Goal: Task Accomplishment & Management: Complete application form

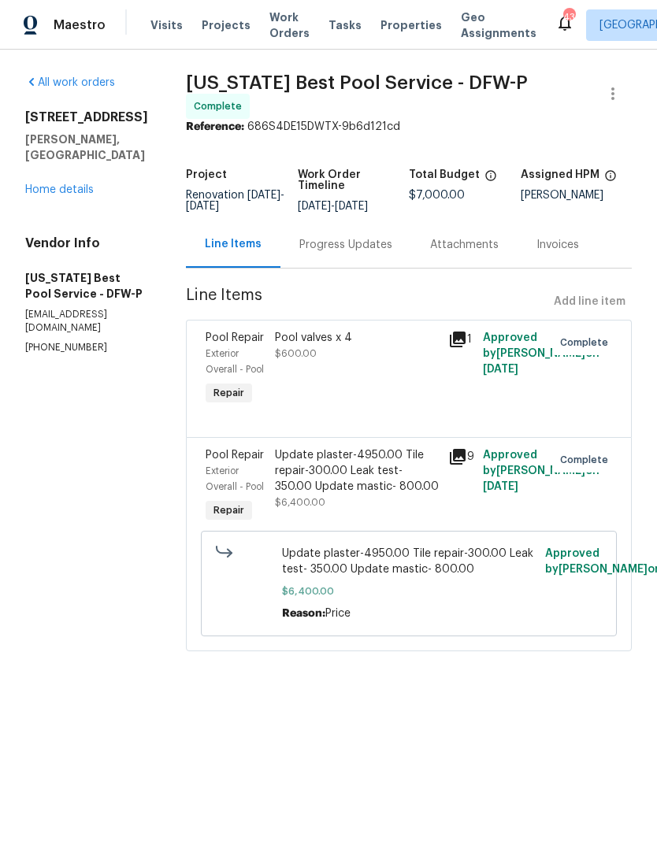
click at [279, 39] on span "Work Orders" at bounding box center [289, 24] width 40 height 31
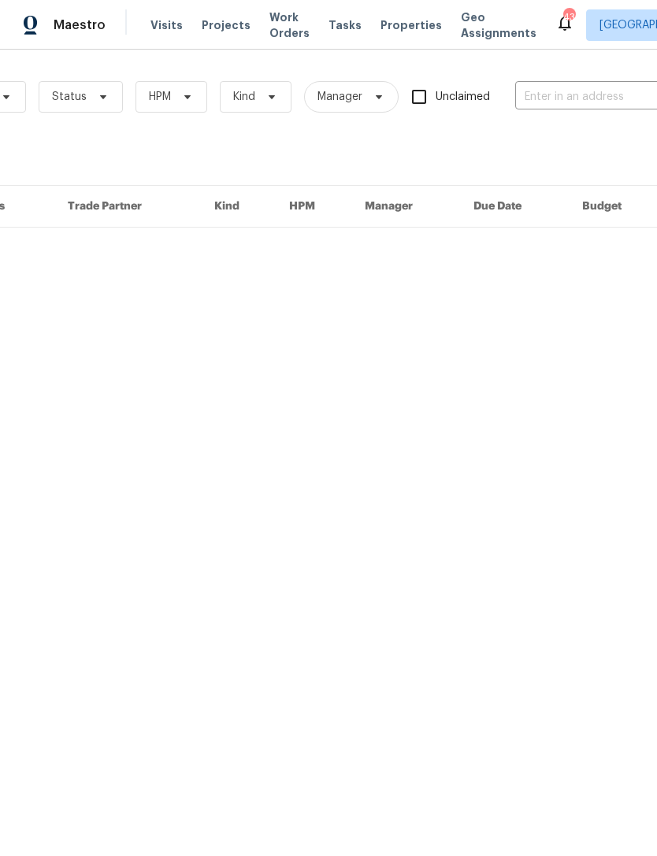
scroll to position [0, 157]
click at [577, 98] on input "text" at bounding box center [586, 97] width 157 height 24
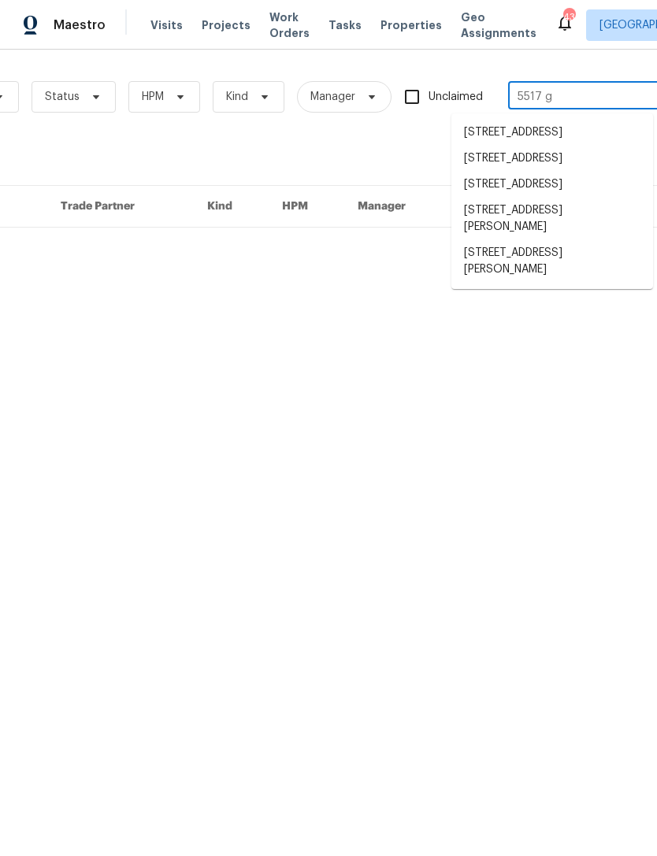
type input "5517 gr"
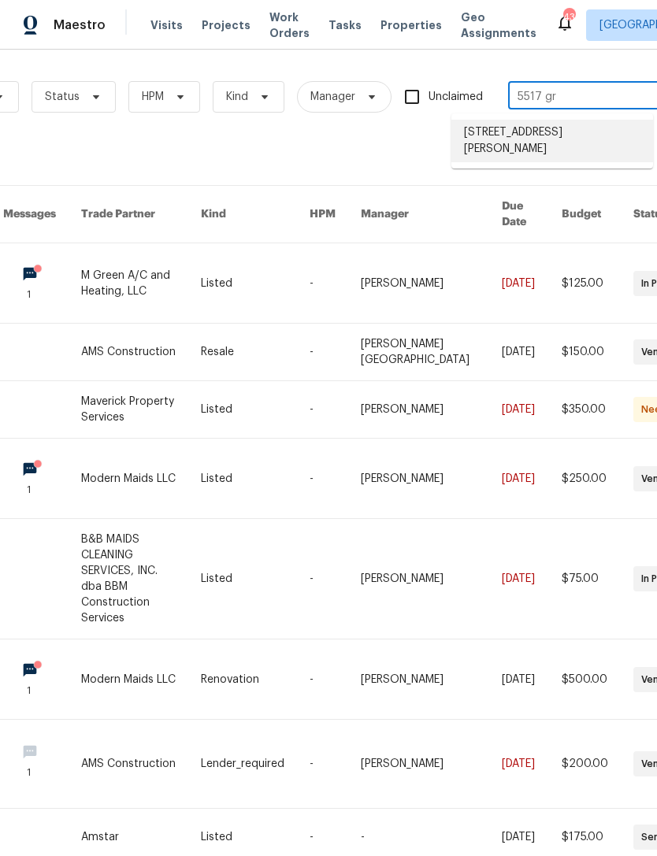
click at [621, 150] on li "[STREET_ADDRESS][PERSON_NAME]" at bounding box center [552, 141] width 202 height 43
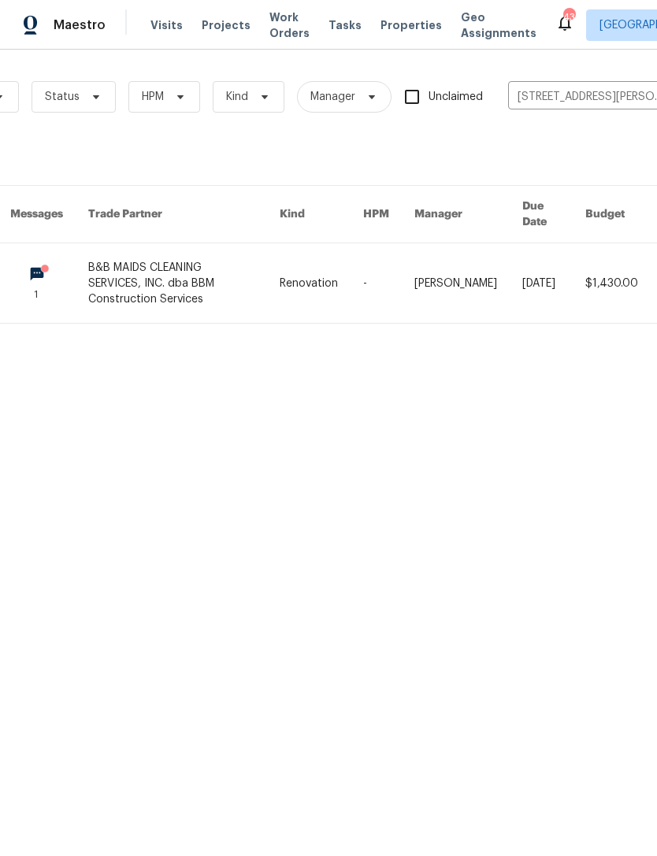
click at [214, 286] on link at bounding box center [183, 283] width 191 height 80
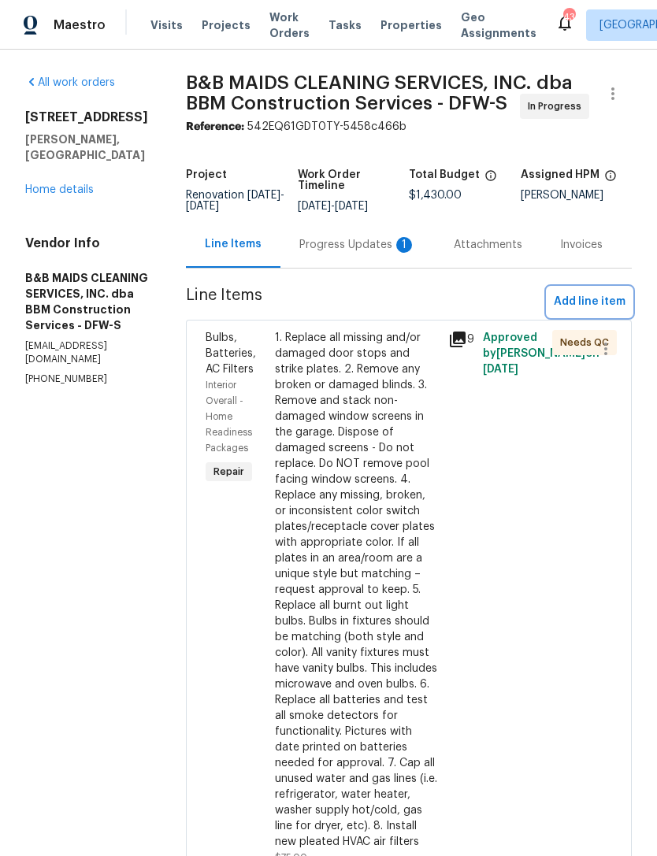
click at [612, 312] on span "Add line item" at bounding box center [589, 302] width 72 height 20
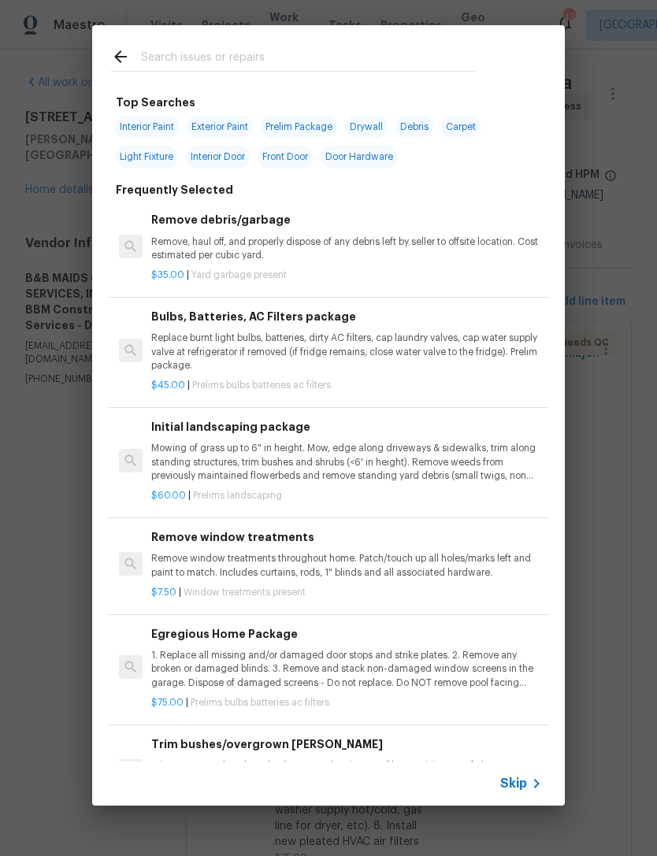
click at [423, 71] on input "text" at bounding box center [308, 59] width 334 height 24
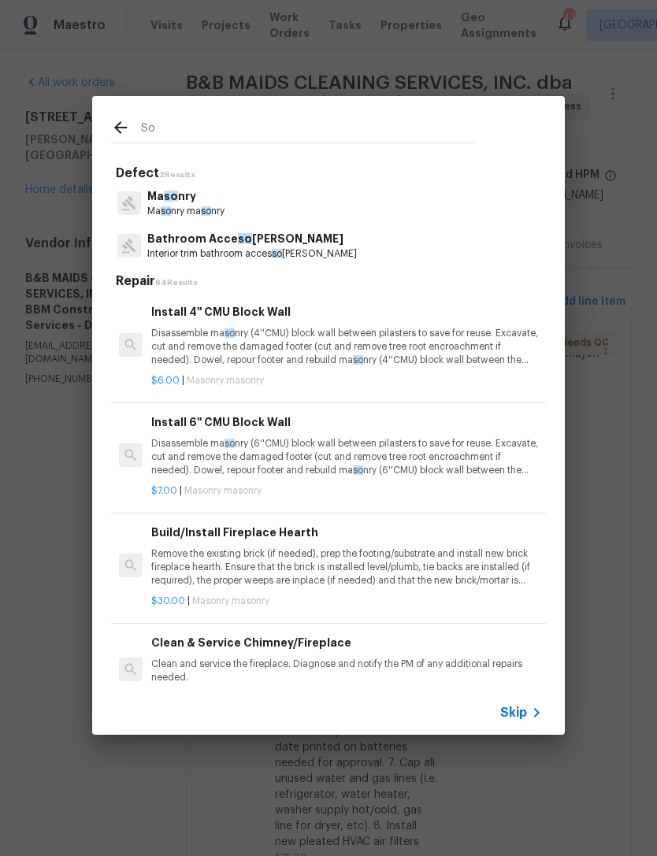
type input "Sod"
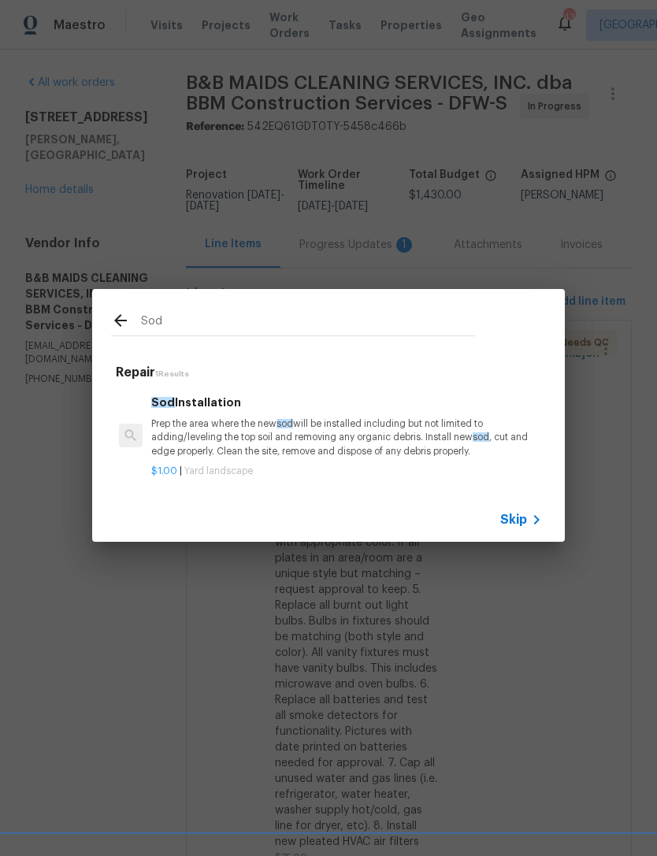
click at [307, 439] on p "Prep the area where the new sod will be installed including but not limited to …" at bounding box center [346, 437] width 390 height 40
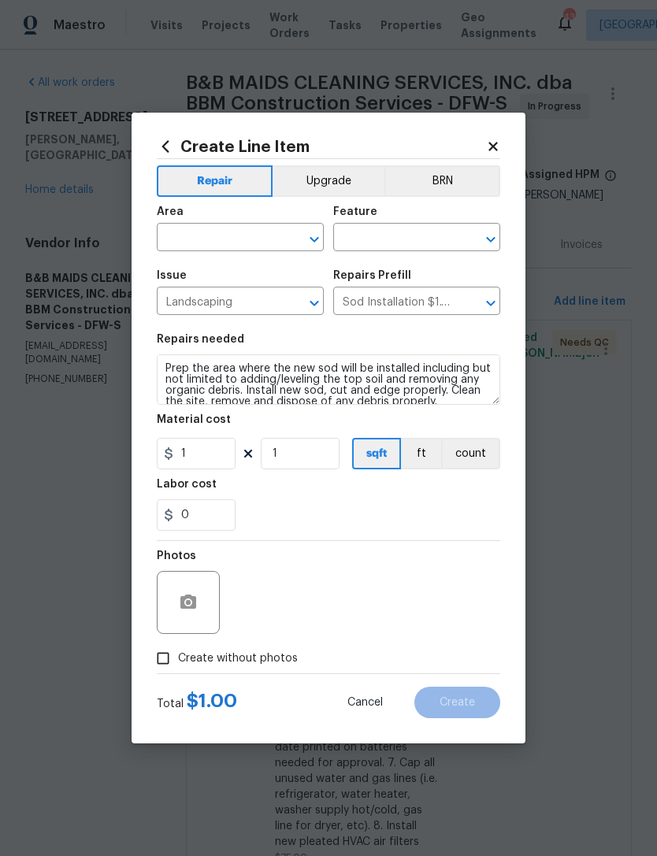
click at [239, 235] on input "text" at bounding box center [218, 239] width 123 height 24
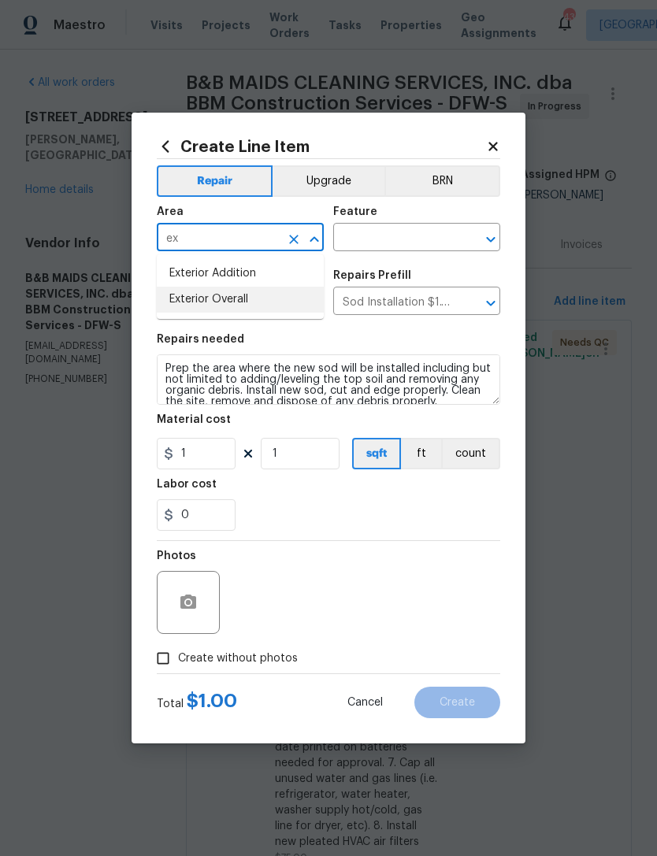
click at [287, 294] on li "Exterior Overall" at bounding box center [240, 300] width 167 height 26
type input "Exterior Overall"
click at [403, 237] on input "text" at bounding box center [394, 239] width 123 height 24
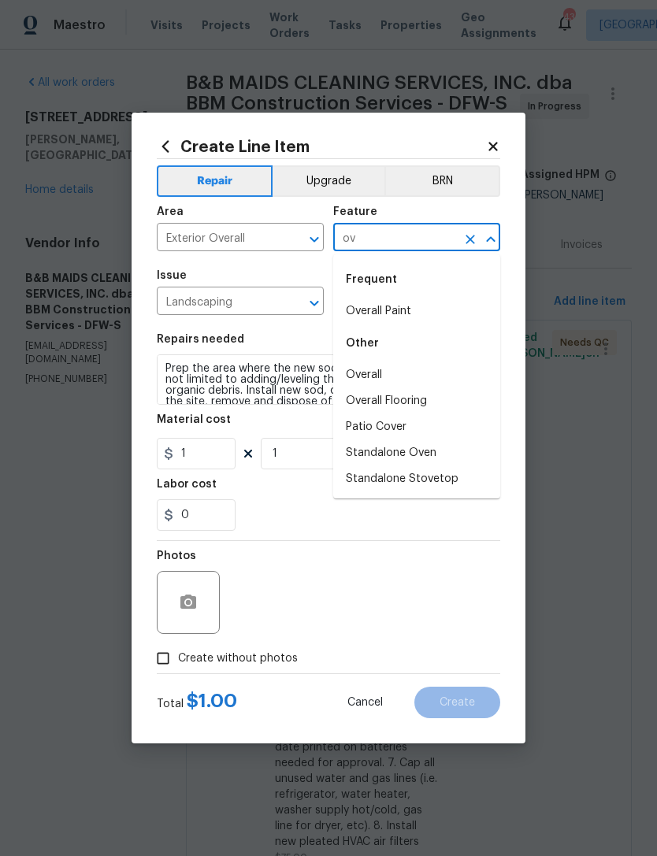
click at [413, 363] on li "Overall" at bounding box center [416, 375] width 167 height 26
type input "Overall"
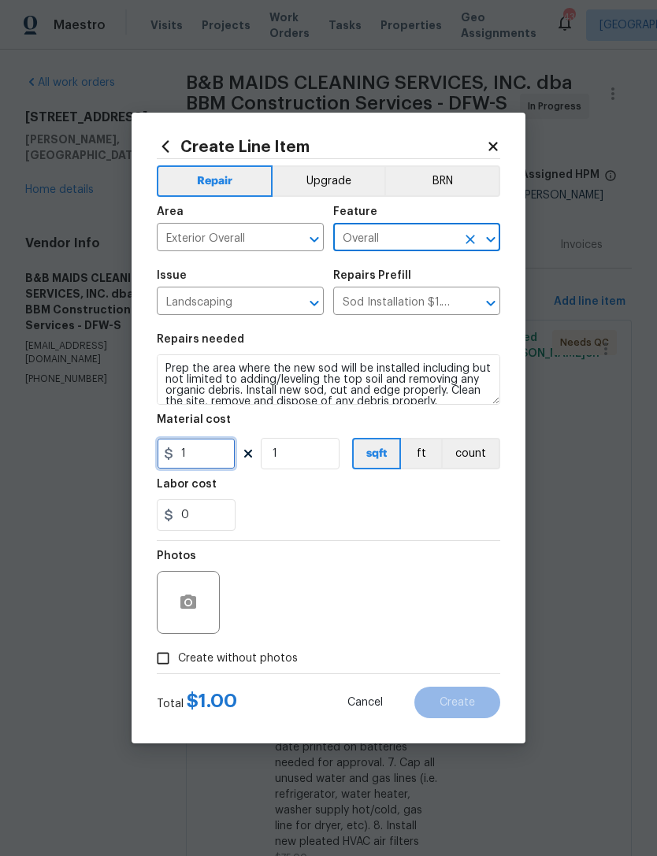
click at [211, 450] on input "1" at bounding box center [196, 453] width 79 height 31
click at [210, 450] on input "1" at bounding box center [196, 453] width 79 height 31
type input "2000"
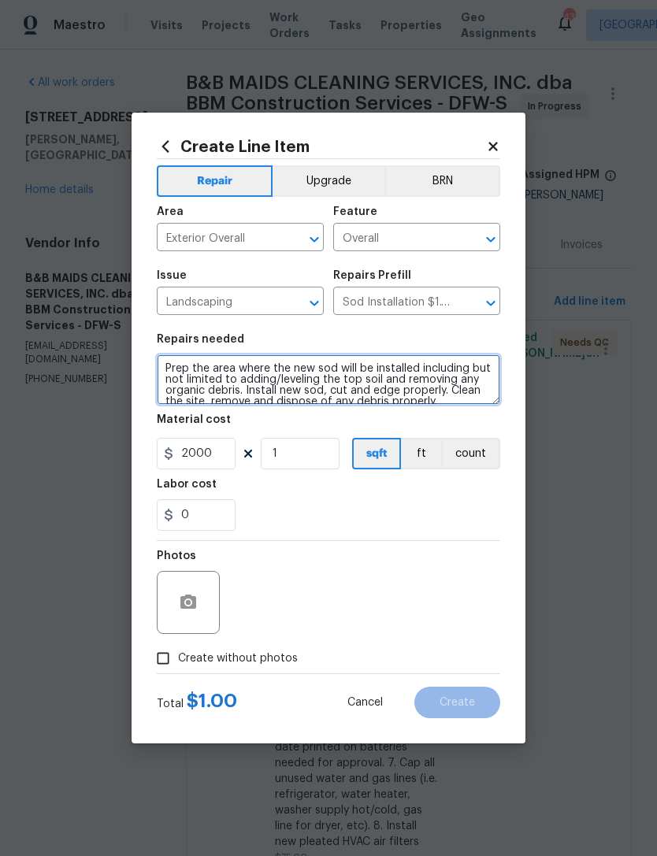
click at [165, 367] on textarea "Prep the area where the new sod will be installed including but not limited to …" at bounding box center [328, 379] width 343 height 50
type textarea "Both sides of home, Prep the area where the new sod will be installed including…"
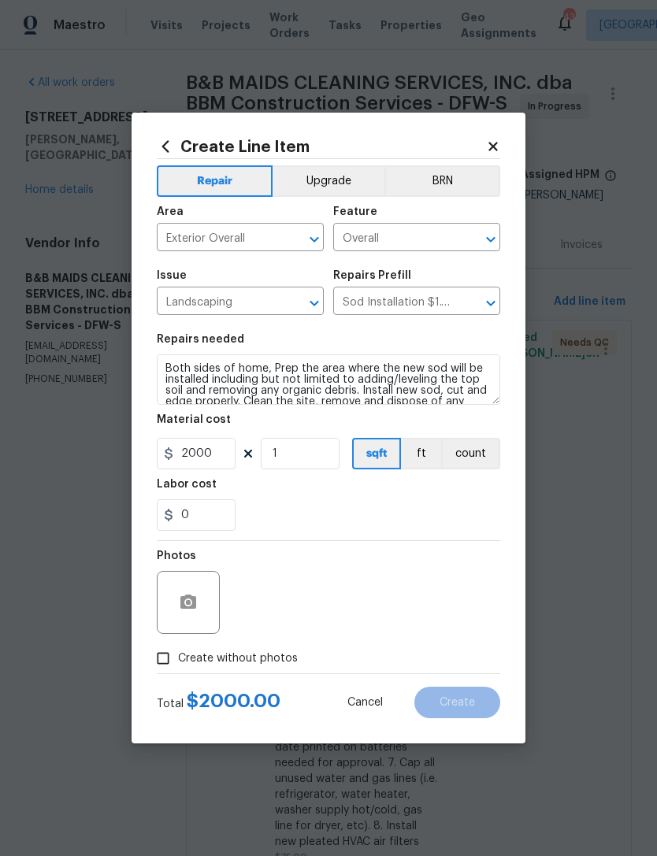
click at [406, 523] on div "0" at bounding box center [328, 514] width 343 height 31
click at [202, 601] on button "button" at bounding box center [188, 602] width 38 height 38
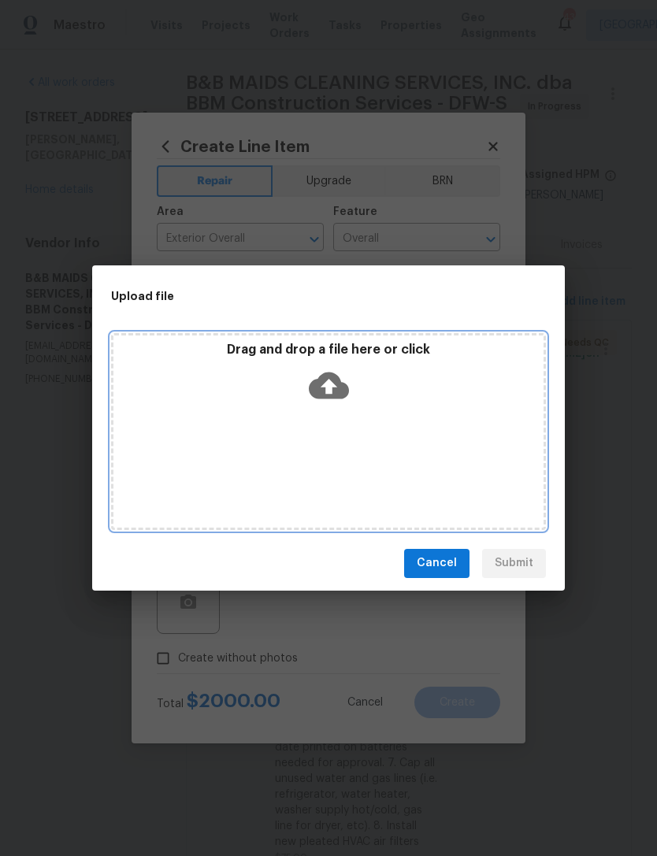
click at [348, 392] on icon at bounding box center [329, 385] width 40 height 27
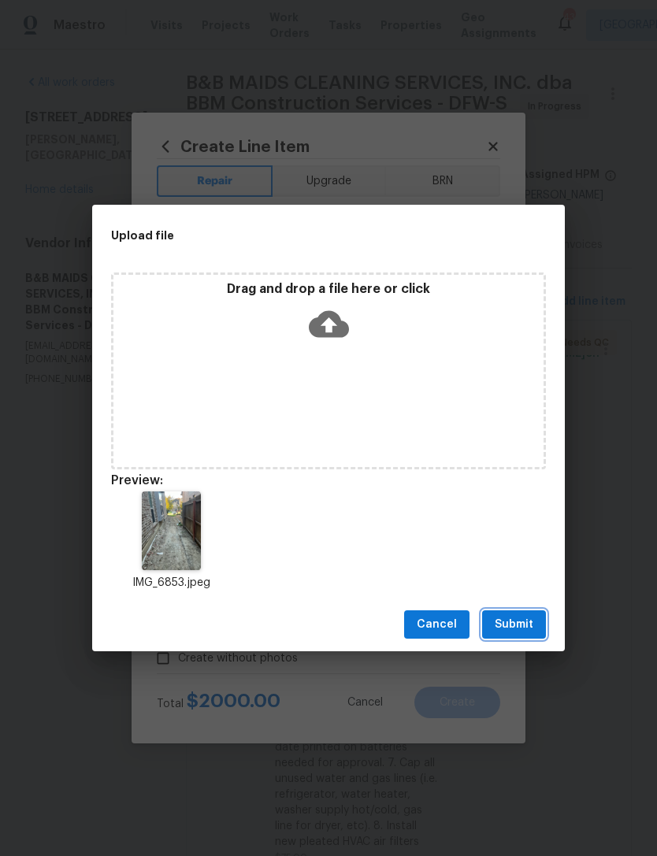
click at [522, 633] on span "Submit" at bounding box center [513, 625] width 39 height 20
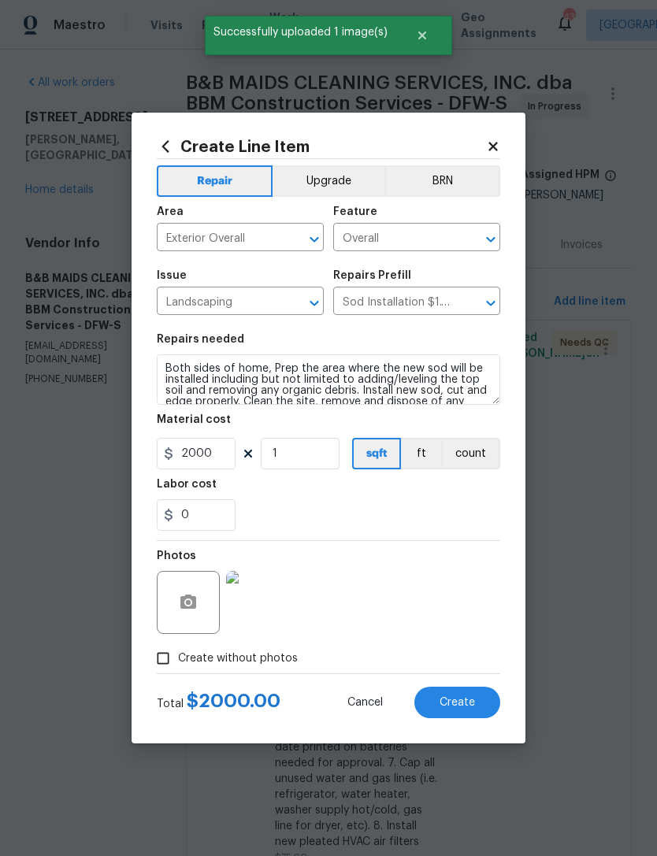
click at [477, 701] on button "Create" at bounding box center [457, 701] width 86 height 31
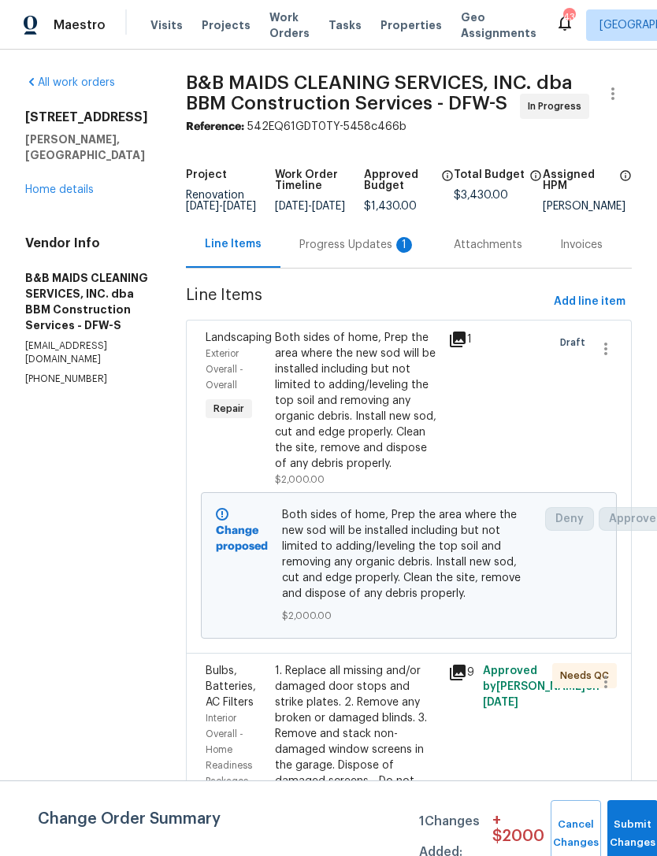
click at [408, 472] on div "Both sides of home, Prep the area where the new sod will be installed including…" at bounding box center [357, 401] width 164 height 142
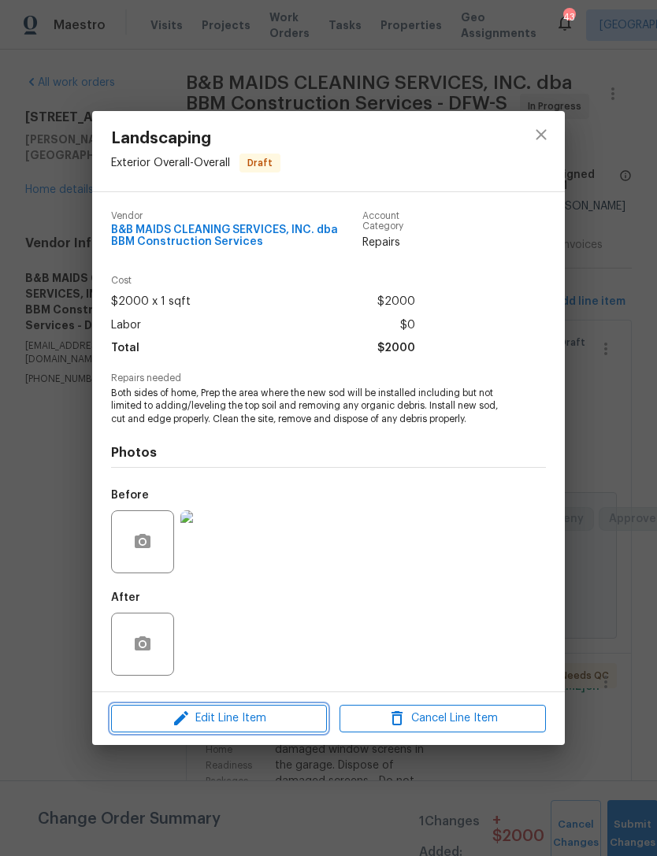
click at [275, 718] on span "Edit Line Item" at bounding box center [219, 719] width 206 height 20
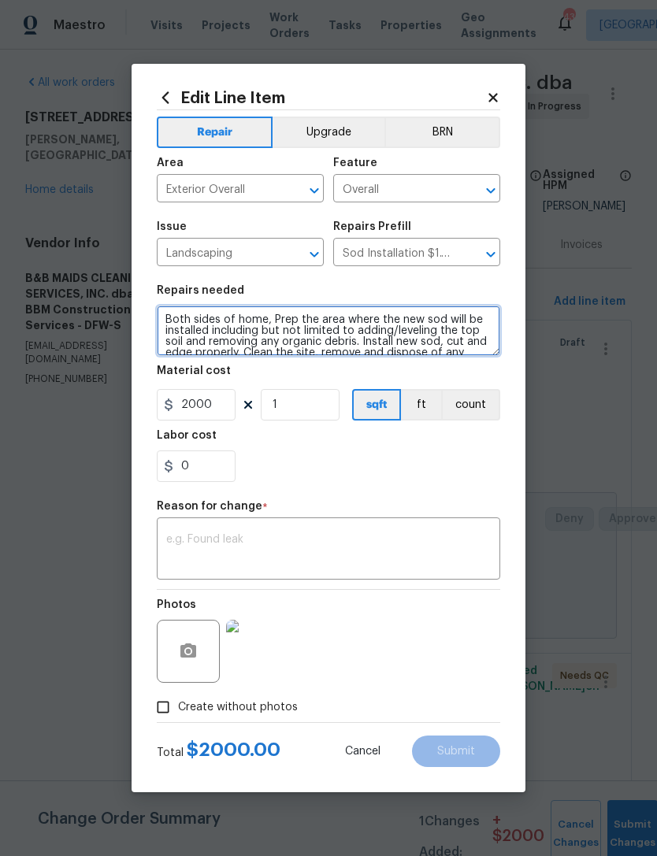
click at [171, 315] on textarea "Both sides of home, Prep the area where the new sod will be installed including…" at bounding box center [328, 330] width 343 height 50
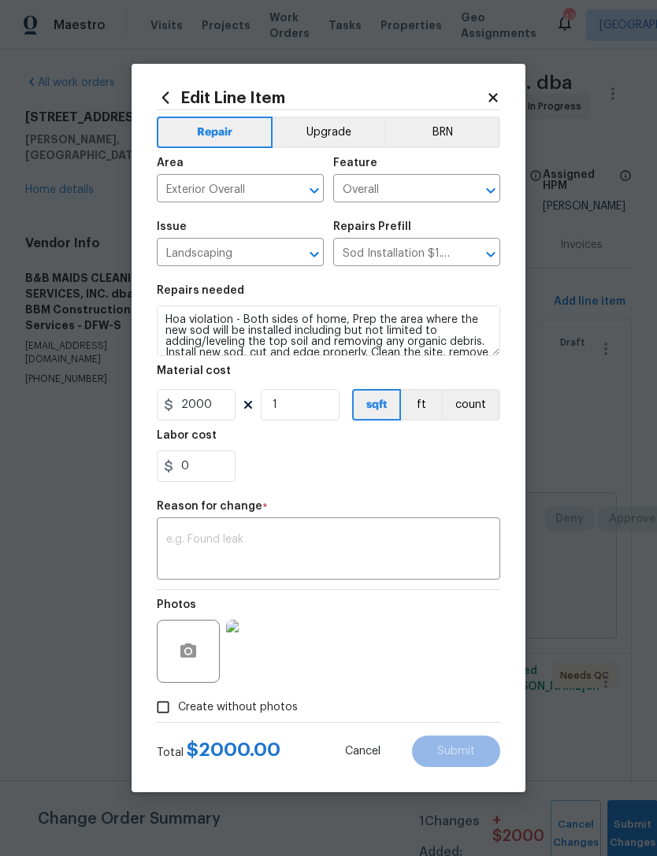
click at [411, 476] on div "0" at bounding box center [328, 465] width 343 height 31
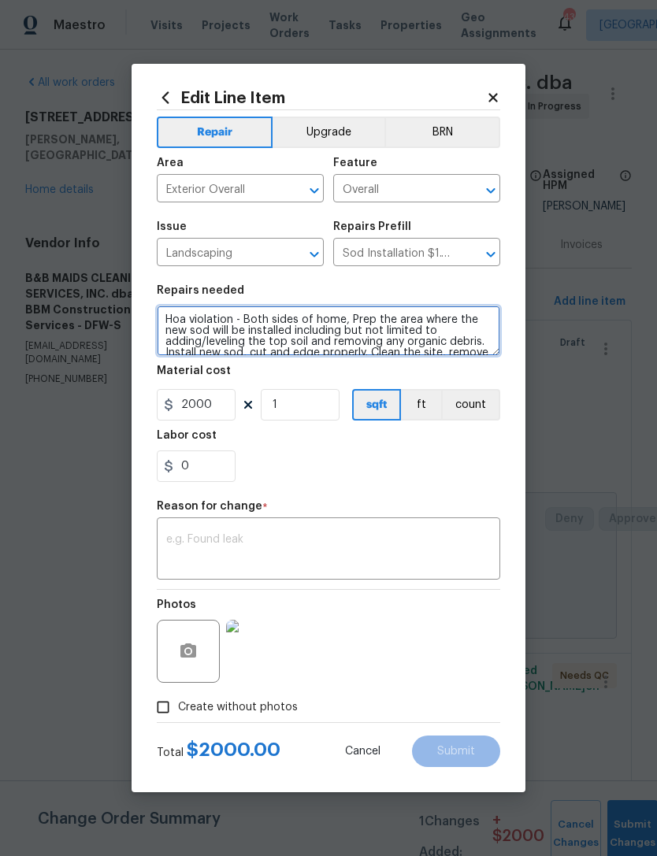
click at [339, 316] on textarea "Hoa violation - Both sides of home, Prep the area where the new sod will be ins…" at bounding box center [328, 330] width 343 height 50
click at [242, 313] on textarea "Hoa violation - Both sides of home, Prep the area where the new sod will be ins…" at bounding box center [328, 330] width 343 height 50
click at [261, 311] on textarea "Hoa violation - Both sides of home, Prep the area where the new sod will be ins…" at bounding box center [328, 330] width 343 height 50
click at [399, 341] on textarea "Hoa violation - Both sides of home, Prep the area where the new sod will be ins…" at bounding box center [328, 330] width 343 height 50
click at [252, 313] on textarea "Hoa violation - Both sides of home, Prep the area where the new sod will be ins…" at bounding box center [328, 330] width 343 height 50
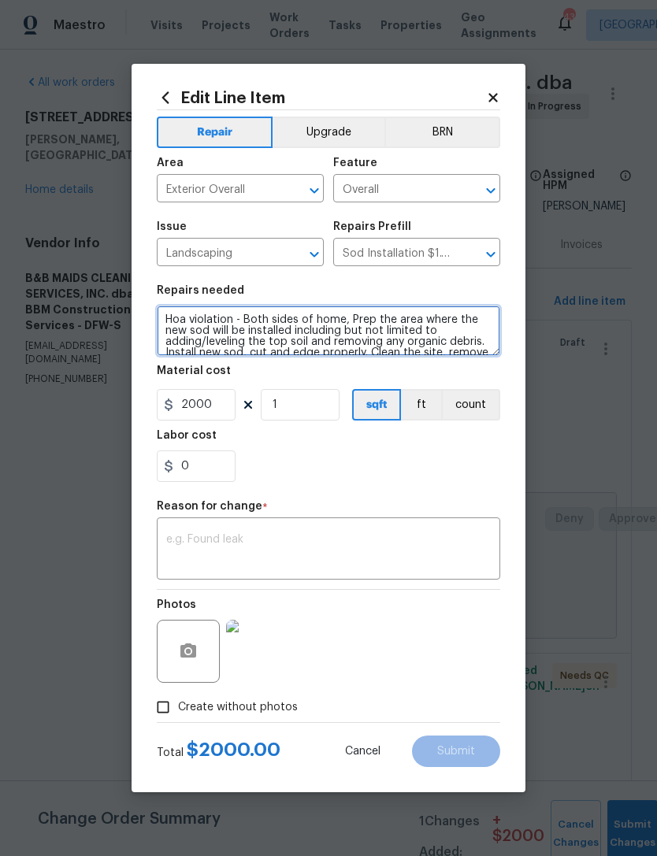
click at [241, 328] on textarea "Hoa violation - Both sides of home, Prep the area where the new sod will be ins…" at bounding box center [328, 330] width 343 height 50
click at [242, 313] on textarea "Hoa violation - Both sides of home, Prep the area where the new sod will be ins…" at bounding box center [328, 330] width 343 height 50
click at [251, 315] on textarea "Hoa violation - Both sides of home, Prep the area where the new sod will be ins…" at bounding box center [328, 330] width 343 height 50
click at [253, 314] on textarea "Hoa violation - Both sides of home, Prep the area where the new sod will be ins…" at bounding box center [328, 330] width 343 height 50
click at [249, 316] on textarea "Hoa violation - Both sides of home, Prep the area where the new sod will be ins…" at bounding box center [328, 330] width 343 height 50
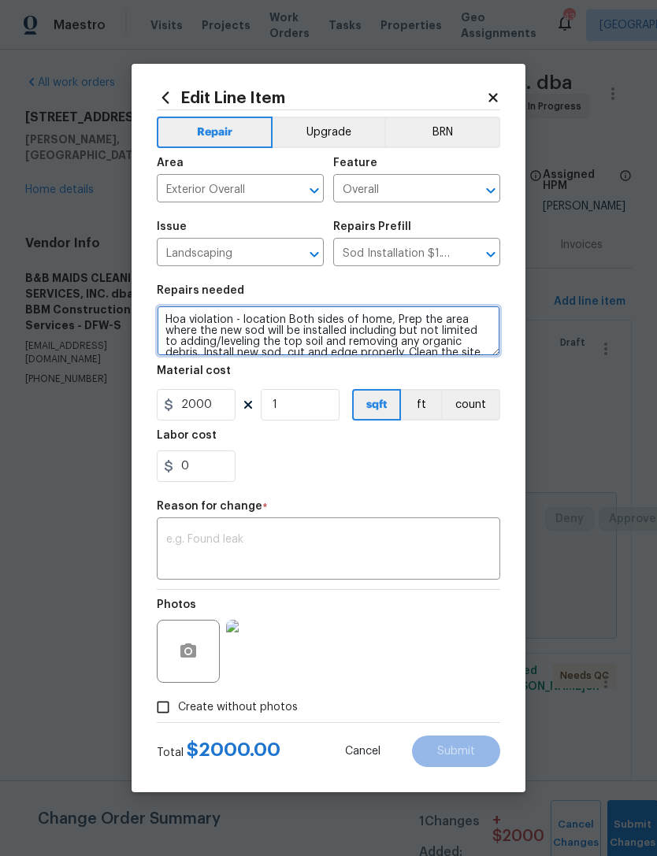
type textarea "Hoa violation - location Both sides of home, Prep the area where the new sod wi…"
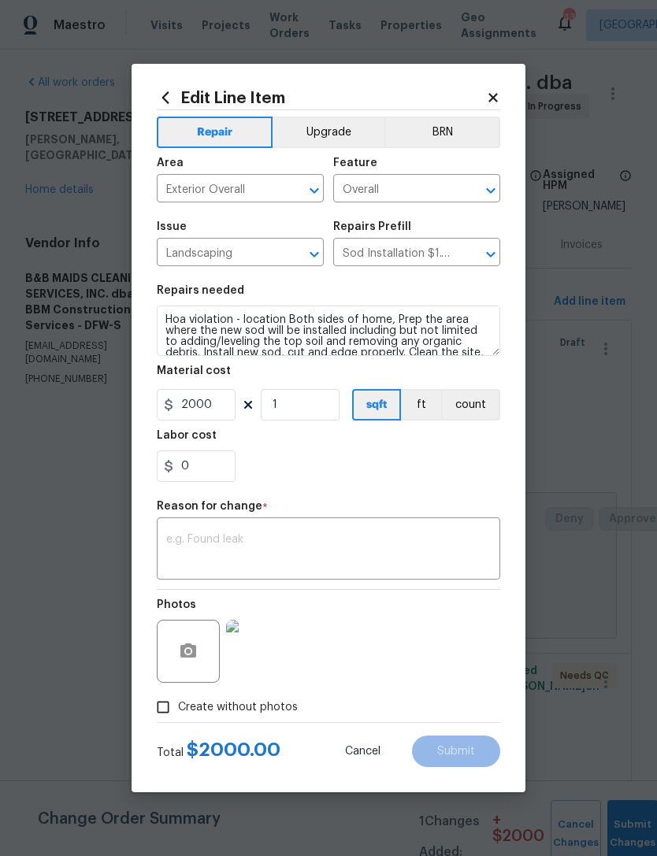
click at [451, 470] on div "0" at bounding box center [328, 465] width 343 height 31
click at [402, 554] on textarea at bounding box center [328, 550] width 324 height 33
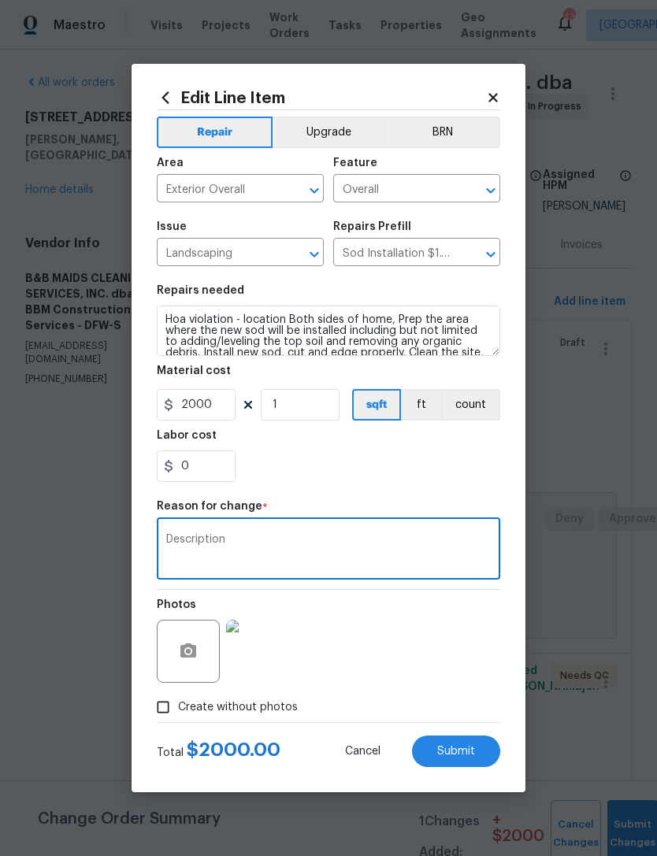
type textarea "Description"
click at [477, 507] on div "Reason for change *" at bounding box center [328, 511] width 343 height 20
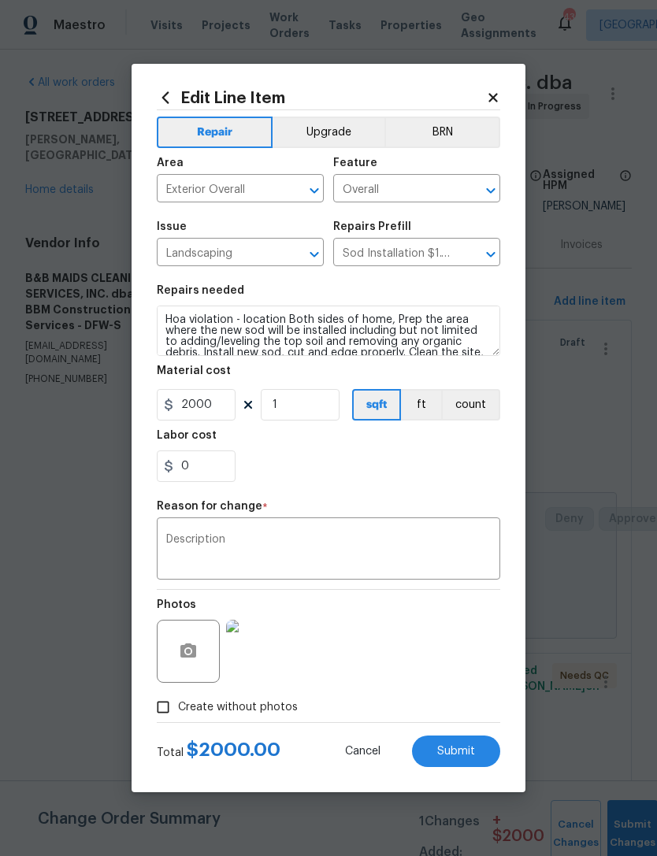
click at [473, 753] on span "Submit" at bounding box center [456, 752] width 38 height 12
type textarea "Both sides of home, Prep the area where the new sod will be installed including…"
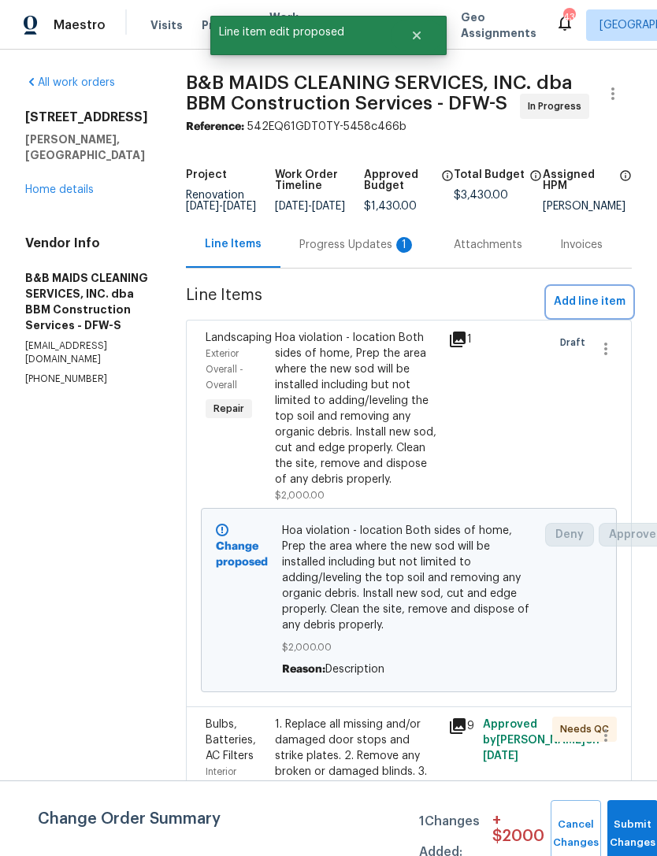
click at [609, 312] on span "Add line item" at bounding box center [589, 302] width 72 height 20
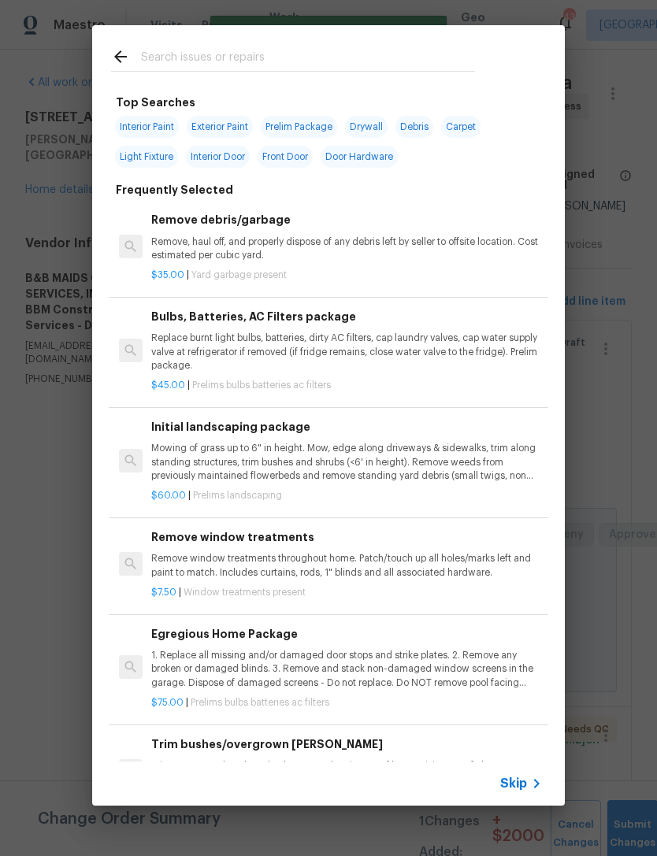
click at [405, 71] on input "text" at bounding box center [308, 59] width 334 height 24
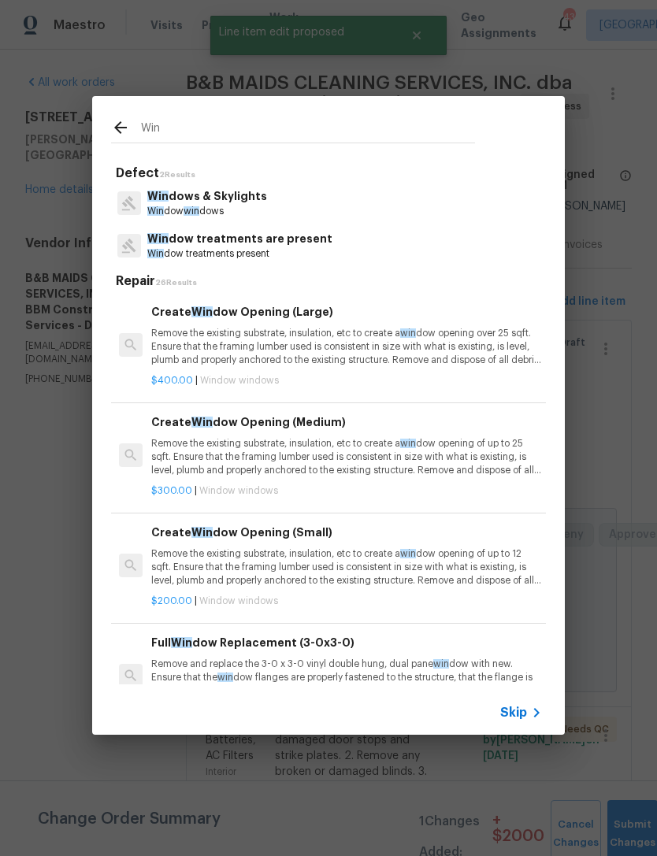
type input "Wind"
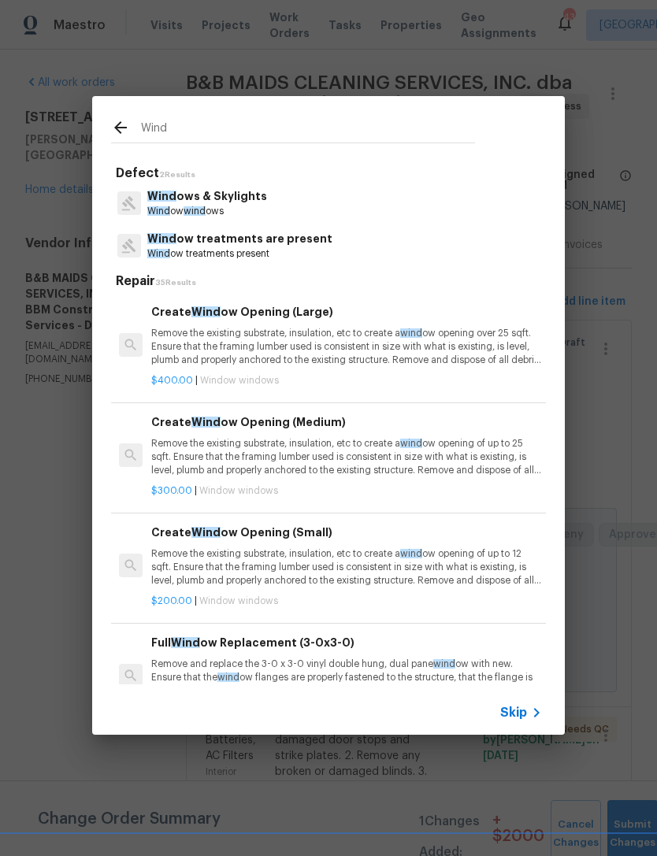
click at [248, 202] on p "Wind ows & Skylights" at bounding box center [207, 196] width 120 height 17
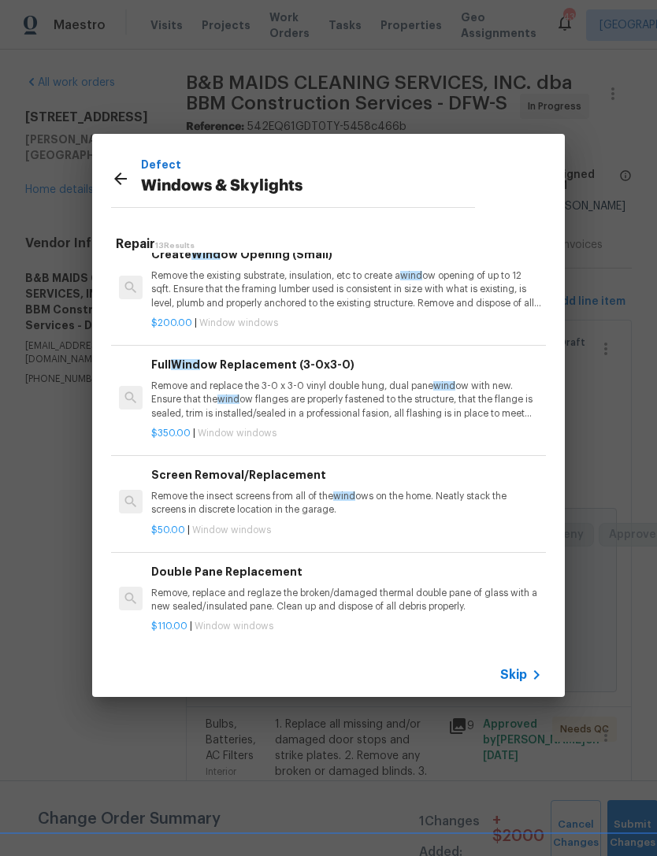
scroll to position [322, -17]
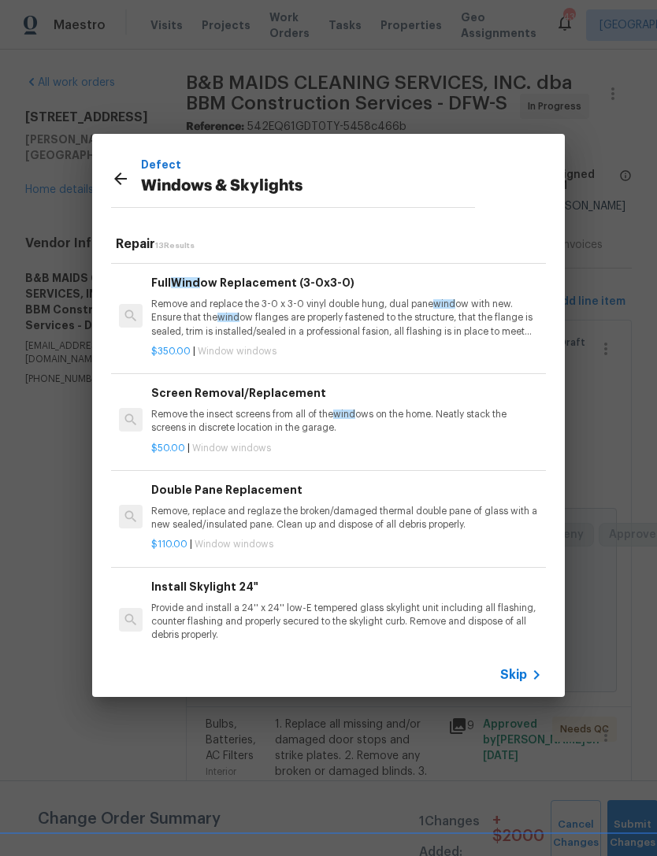
click at [425, 512] on p "Remove, replace and reglaze the broken/damaged thermal double pane of glass wit…" at bounding box center [346, 518] width 390 height 27
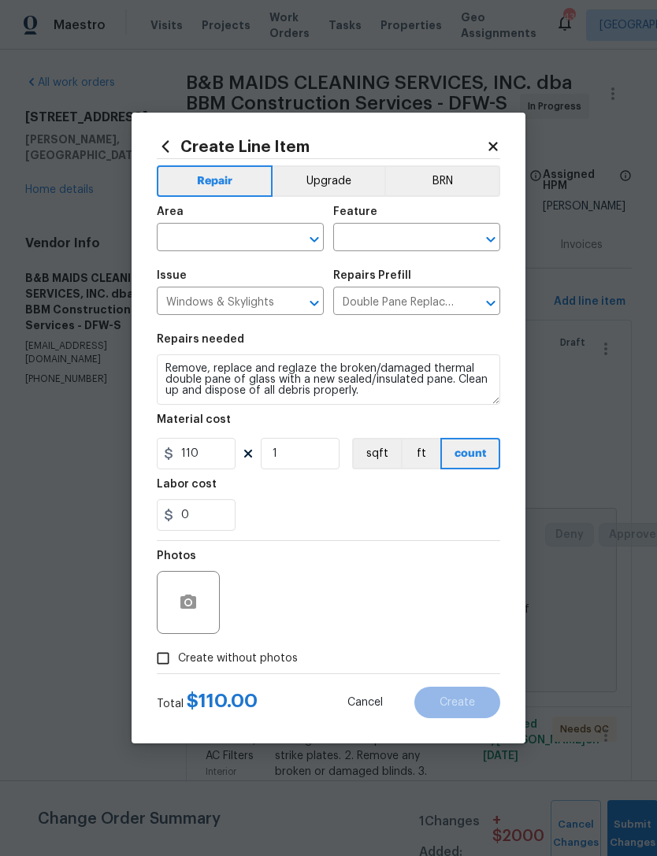
click at [425, 511] on div "0" at bounding box center [328, 514] width 343 height 31
click at [216, 239] on input "text" at bounding box center [218, 239] width 123 height 24
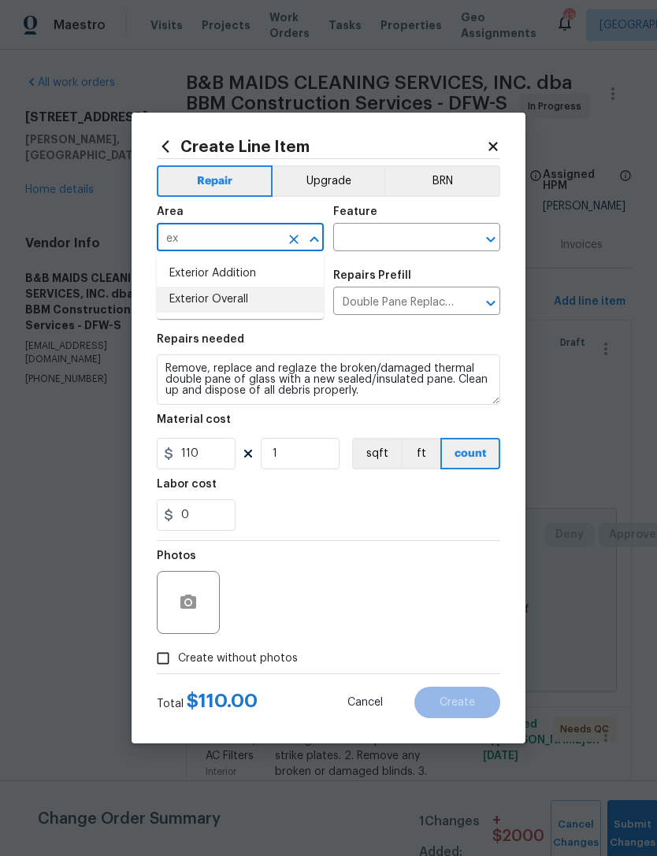
click at [293, 305] on li "Exterior Overall" at bounding box center [240, 300] width 167 height 26
type input "Exterior Overall"
click at [438, 231] on input "text" at bounding box center [394, 239] width 123 height 24
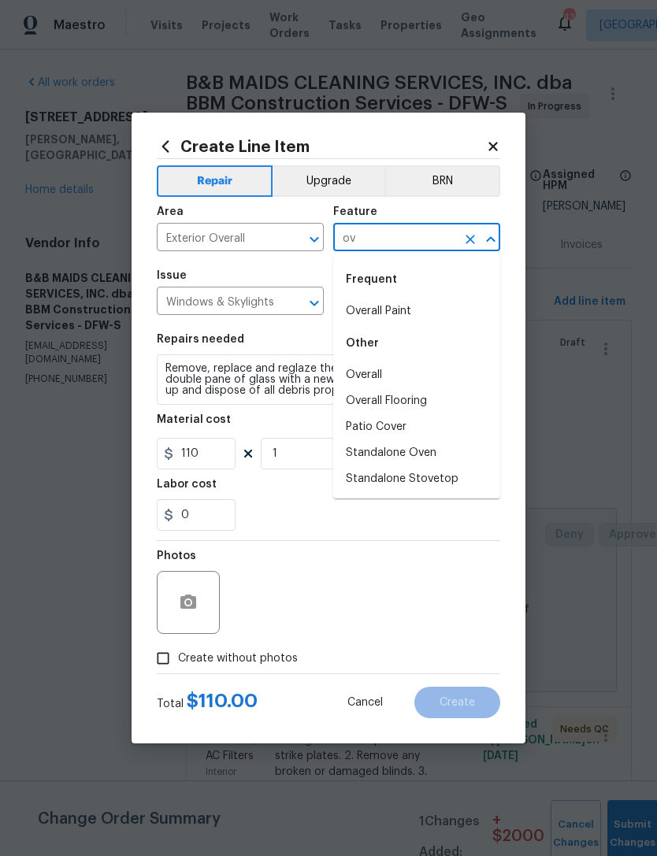
click at [424, 357] on div "Other" at bounding box center [416, 343] width 167 height 38
click at [389, 372] on li "Overall" at bounding box center [416, 375] width 167 height 26
type input "Overall"
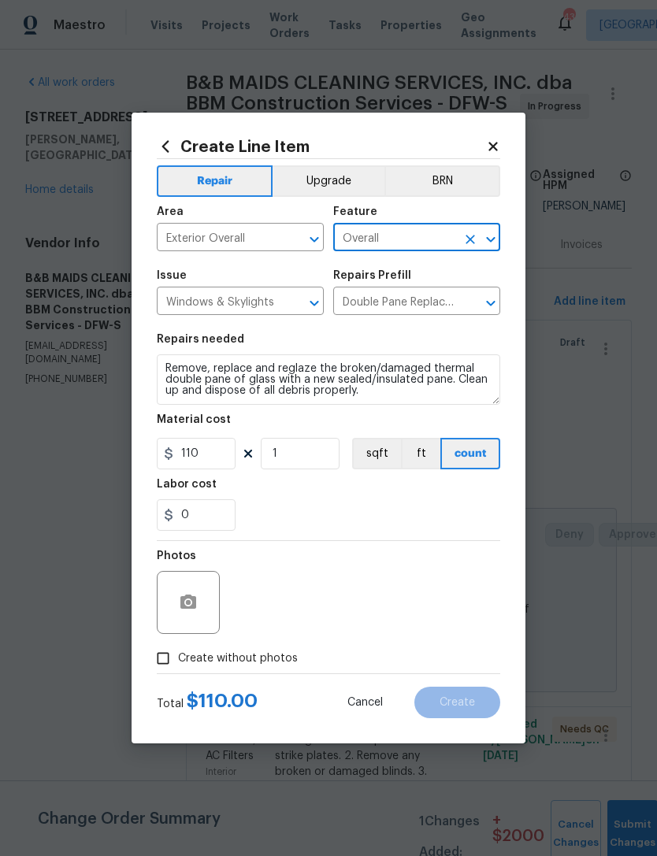
click at [362, 540] on section "Repairs needed Remove, replace and reglaze the broken/damaged thermal double pa…" at bounding box center [328, 432] width 343 height 216
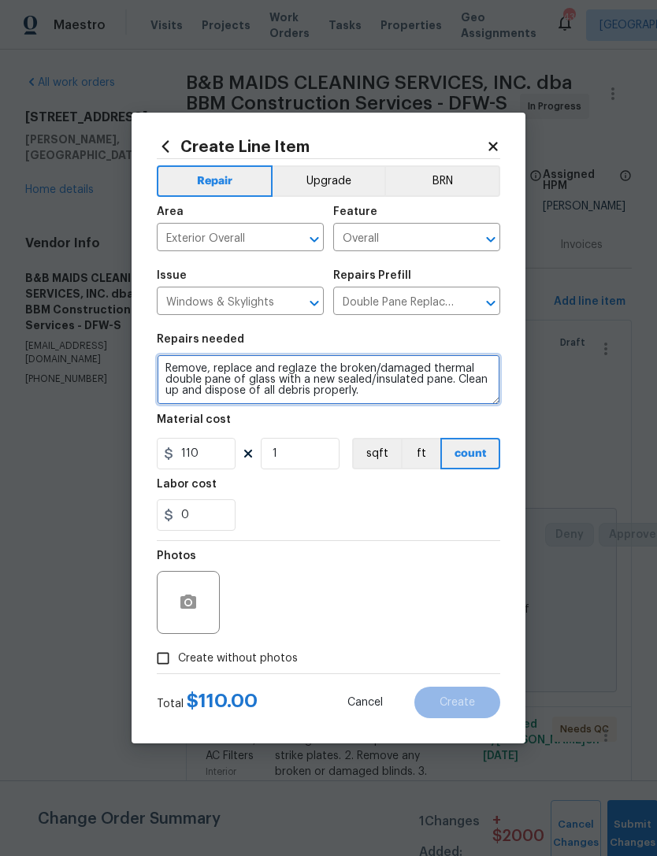
click at [160, 357] on textarea "Remove, replace and reglaze the broken/damaged thermal double pane of glass wit…" at bounding box center [328, 379] width 343 height 50
click at [179, 356] on textarea "How violation Remove, replace and reglaze the broken/damaged thermal double pan…" at bounding box center [328, 379] width 343 height 50
click at [191, 364] on textarea "How violation Remove, replace and reglaze the broken/damaged thermal double pan…" at bounding box center [328, 379] width 343 height 50
click at [241, 363] on textarea "Hoa violation Remove, replace and reglaze the broken/damaged thermal double pan…" at bounding box center [328, 379] width 343 height 50
click at [242, 361] on textarea "Hoa violation Remove, replace and reglaze the broken/damaged thermal double pan…" at bounding box center [328, 379] width 343 height 50
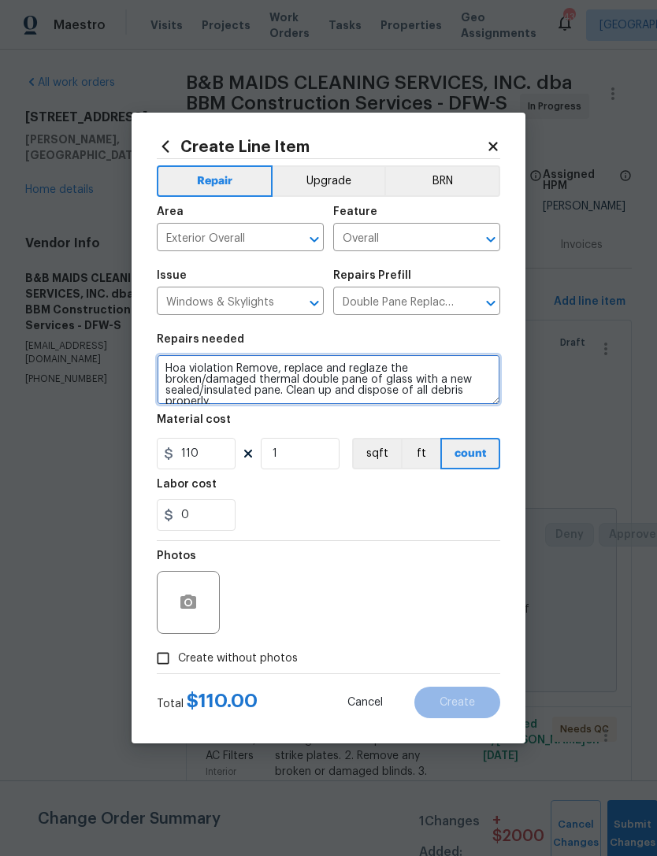
click at [242, 368] on textarea "Hoa violation Remove, replace and reglaze the broken/damaged thermal double pan…" at bounding box center [328, 379] width 343 height 50
click at [291, 363] on textarea "Hoa violation - replace all blown windows Remove, replace and reglaze the broke…" at bounding box center [328, 379] width 343 height 50
click at [290, 363] on textarea "Hoa violation - replace all blown windows Remove, replace and reglaze the broke…" at bounding box center [328, 379] width 343 height 50
click at [291, 364] on textarea "Hoa violation - replace all blown windows Remove, replace and reglaze the broke…" at bounding box center [328, 379] width 343 height 50
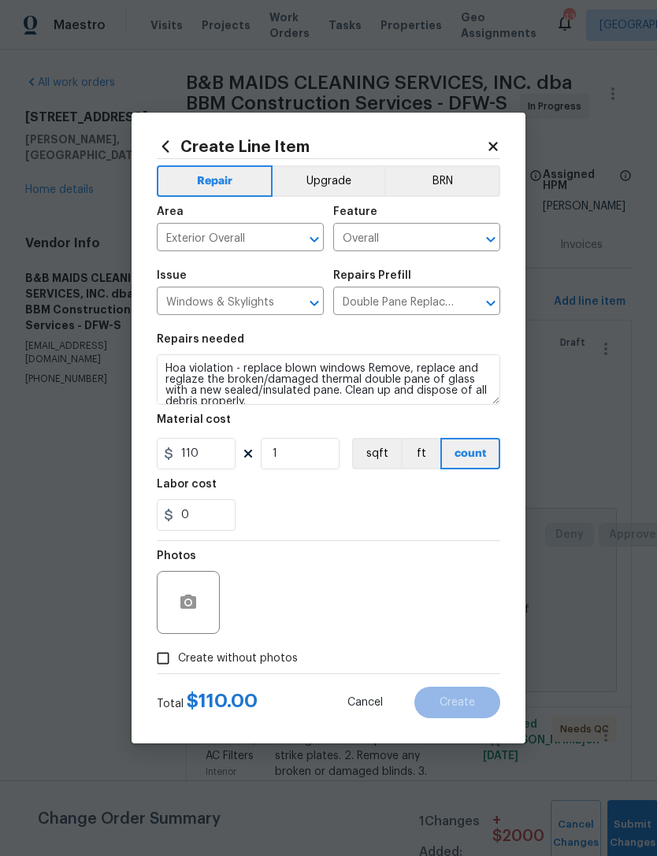
click at [476, 540] on section "Repairs needed Hoa violation - replace blown windows Remove, replace and reglaz…" at bounding box center [328, 432] width 343 height 216
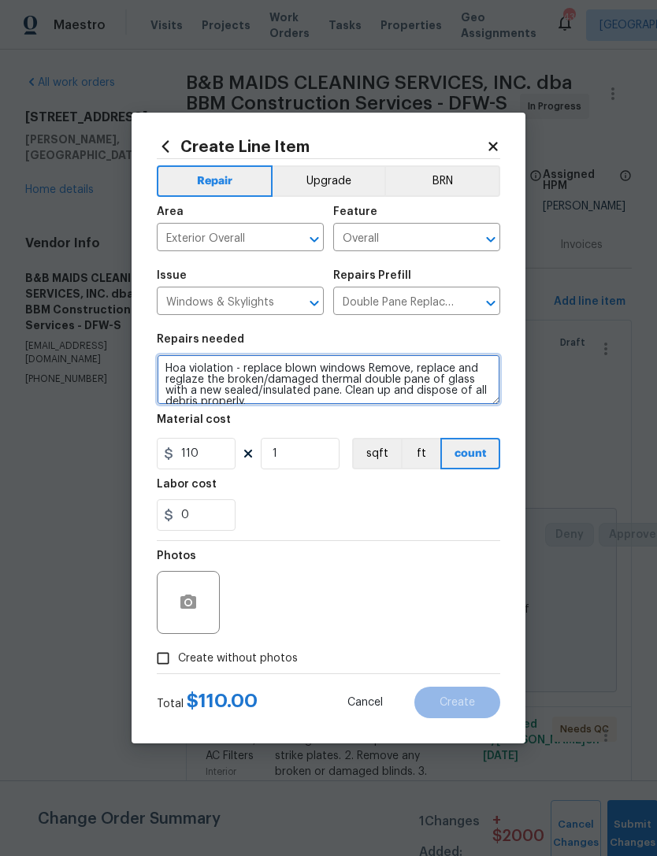
click at [362, 363] on textarea "Hoa violation - replace blown windows Remove, replace and reglaze the broken/da…" at bounding box center [328, 379] width 343 height 50
click at [246, 364] on textarea "Hoa violation - replace blown windows Remove, replace and reglaze the broken/da…" at bounding box center [328, 379] width 343 height 50
click at [362, 364] on textarea "Hoa violation - replace blown windows Remove, replace and reglaze the broken/da…" at bounding box center [328, 379] width 343 height 50
type textarea "Hoa violation - Remove, replace and reglaze the broken/damaged thermal double p…"
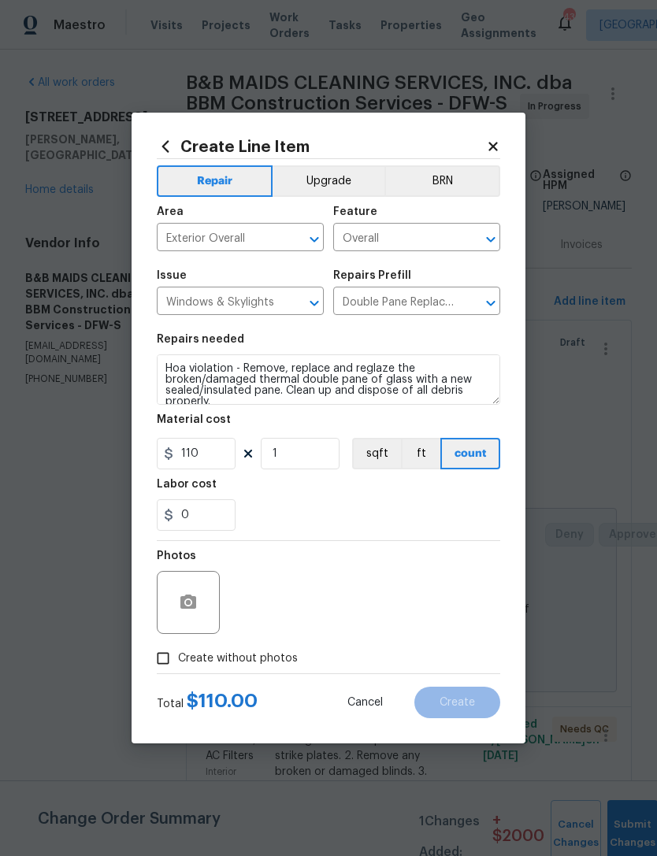
click at [472, 543] on div "Photos" at bounding box center [328, 592] width 343 height 102
click at [272, 657] on span "Create without photos" at bounding box center [238, 658] width 120 height 17
click at [178, 657] on input "Create without photos" at bounding box center [163, 658] width 30 height 30
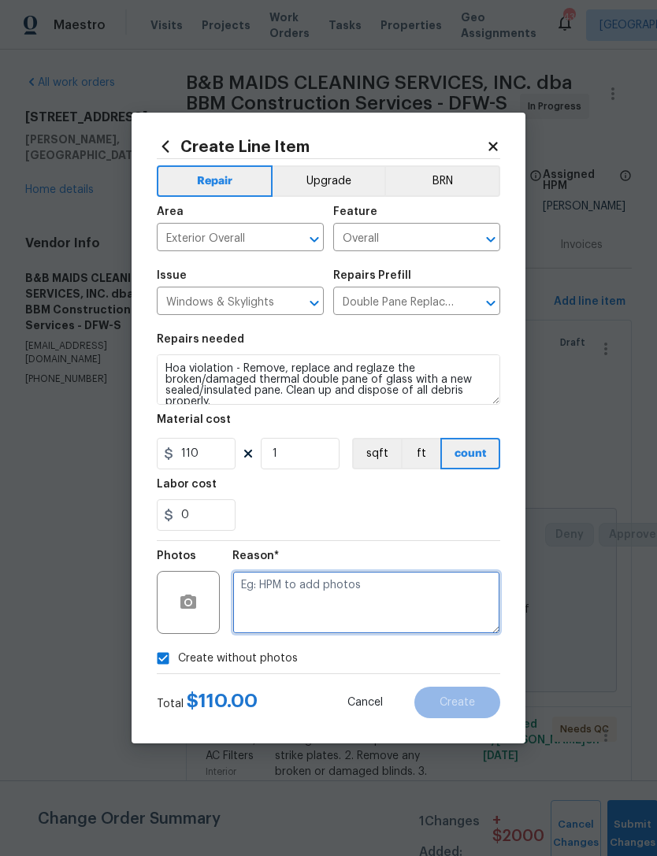
click at [348, 599] on textarea at bounding box center [366, 602] width 268 height 63
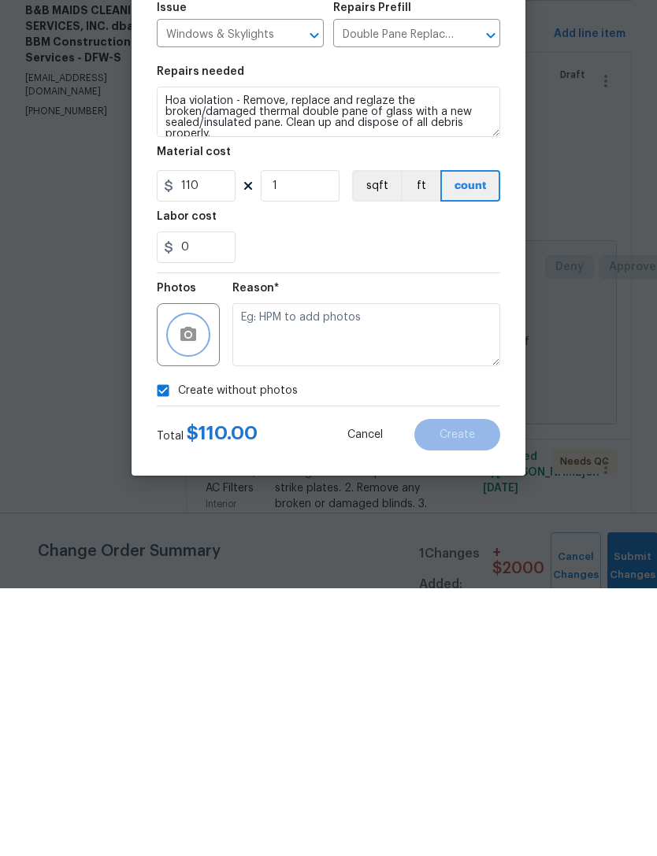
click at [198, 583] on button "button" at bounding box center [188, 602] width 38 height 38
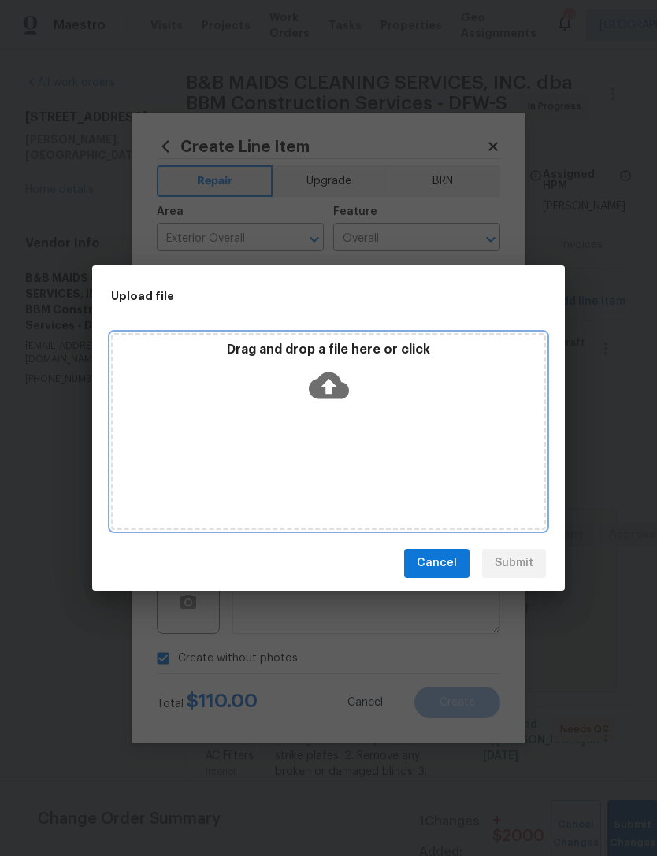
click at [332, 388] on icon at bounding box center [329, 385] width 40 height 27
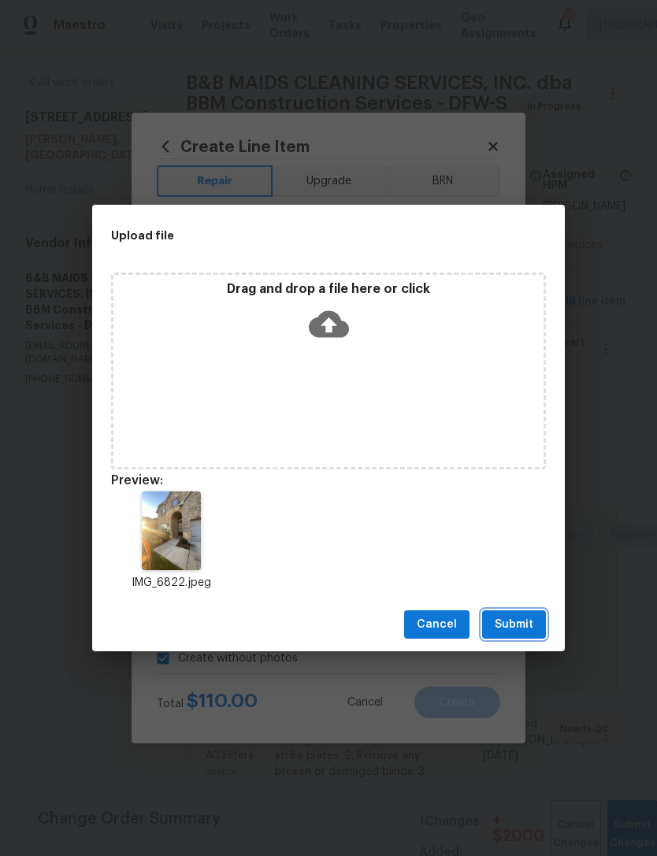
click at [530, 628] on span "Submit" at bounding box center [513, 625] width 39 height 20
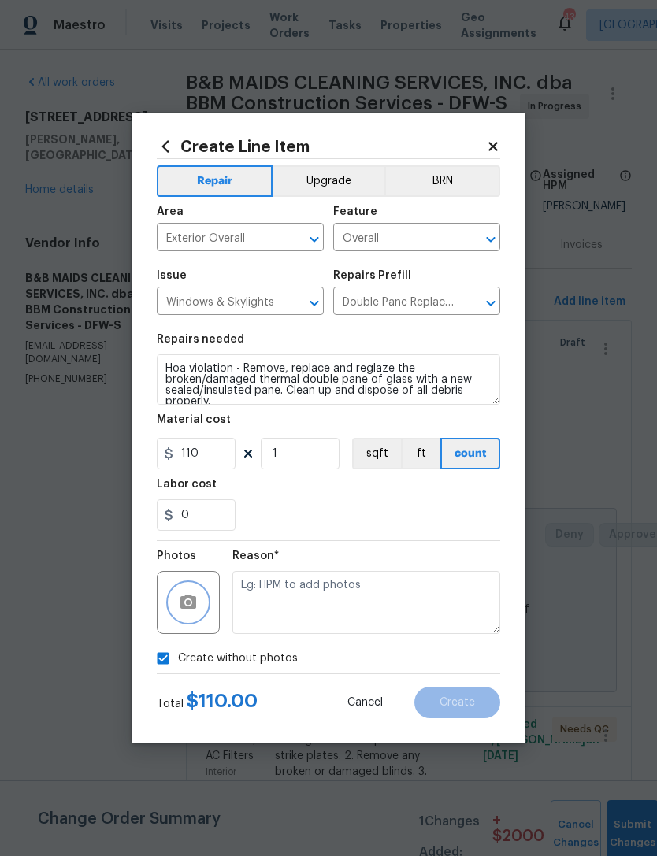
checkbox input "false"
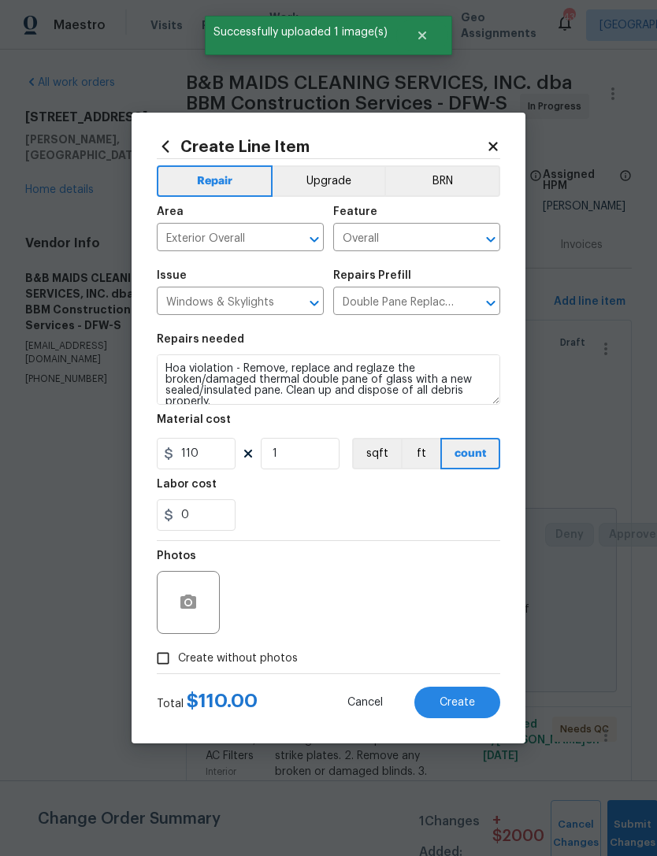
click at [480, 704] on button "Create" at bounding box center [457, 701] width 86 height 31
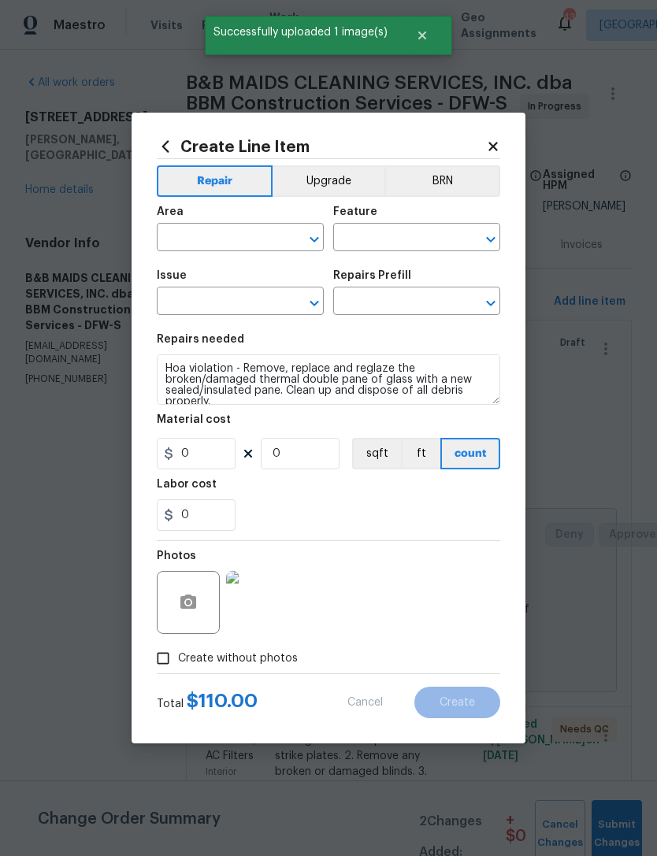
scroll to position [0, 0]
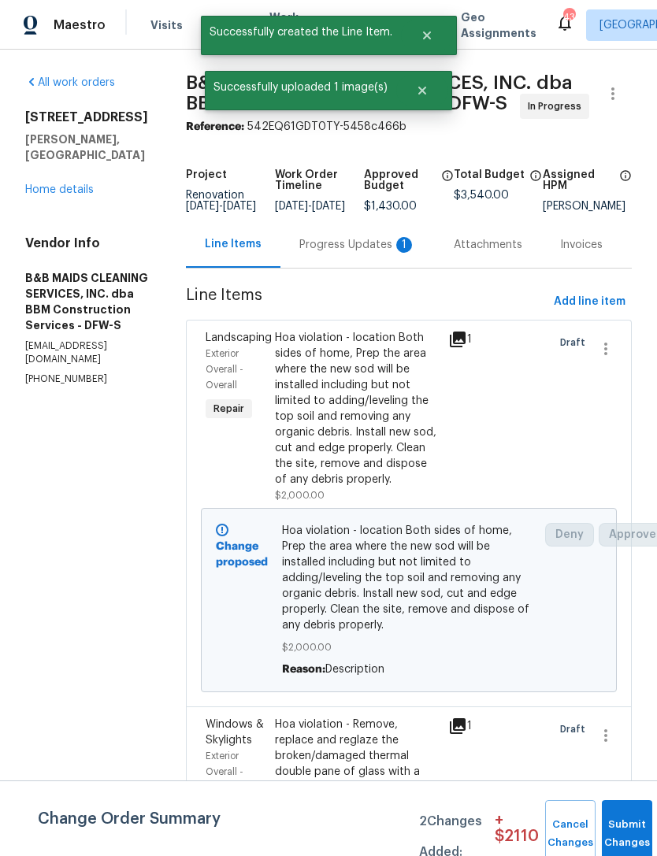
click at [398, 487] on div "Hoa violation - location Both sides of home, Prep the area where the new sod wi…" at bounding box center [357, 408] width 164 height 157
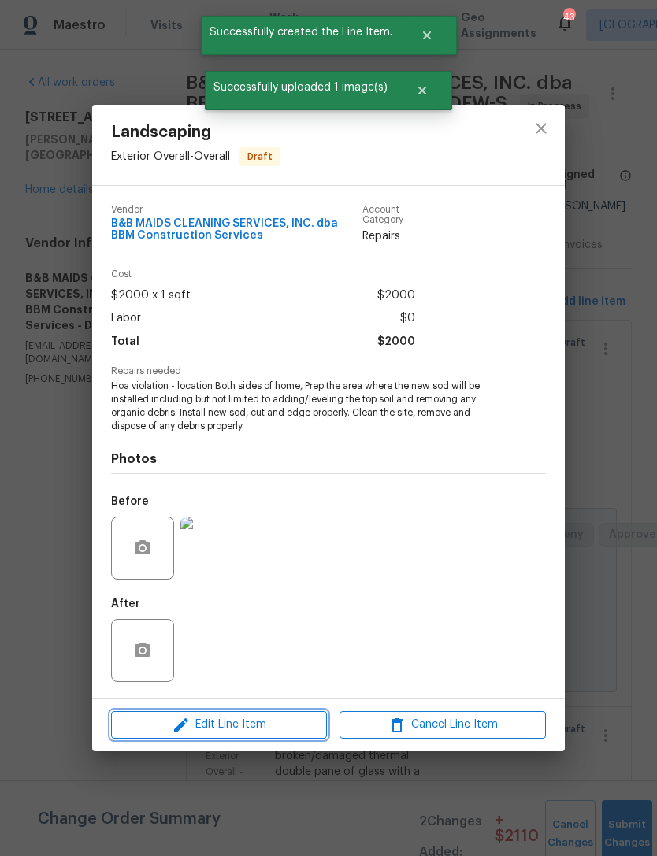
click at [265, 726] on span "Edit Line Item" at bounding box center [219, 725] width 206 height 20
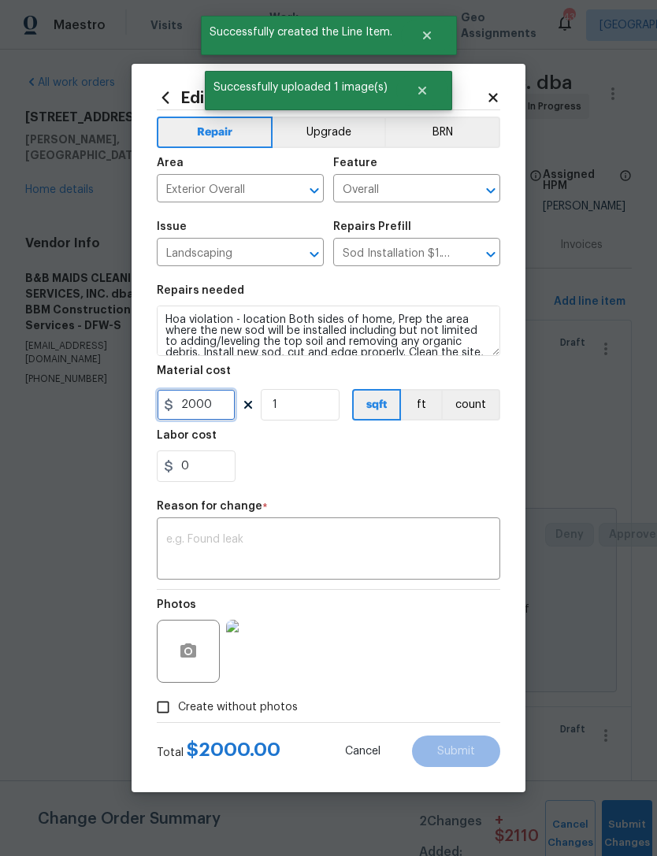
click at [209, 404] on input "2000" at bounding box center [196, 404] width 79 height 31
click at [209, 403] on input "2000" at bounding box center [196, 404] width 79 height 31
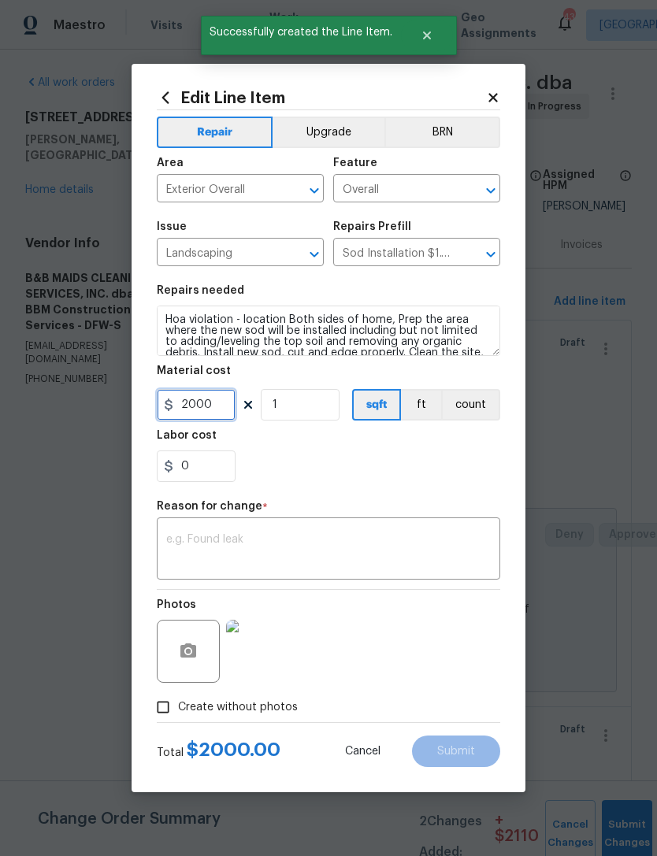
click at [220, 412] on input "2000" at bounding box center [196, 404] width 79 height 31
click at [220, 411] on input "2000" at bounding box center [196, 404] width 79 height 31
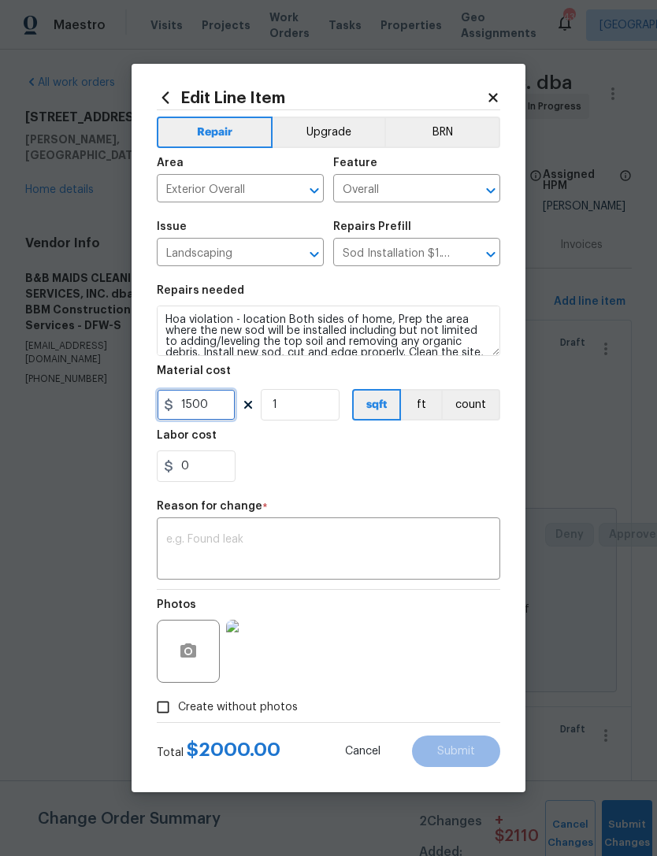
type input "1500"
click at [453, 535] on textarea at bounding box center [328, 550] width 324 height 33
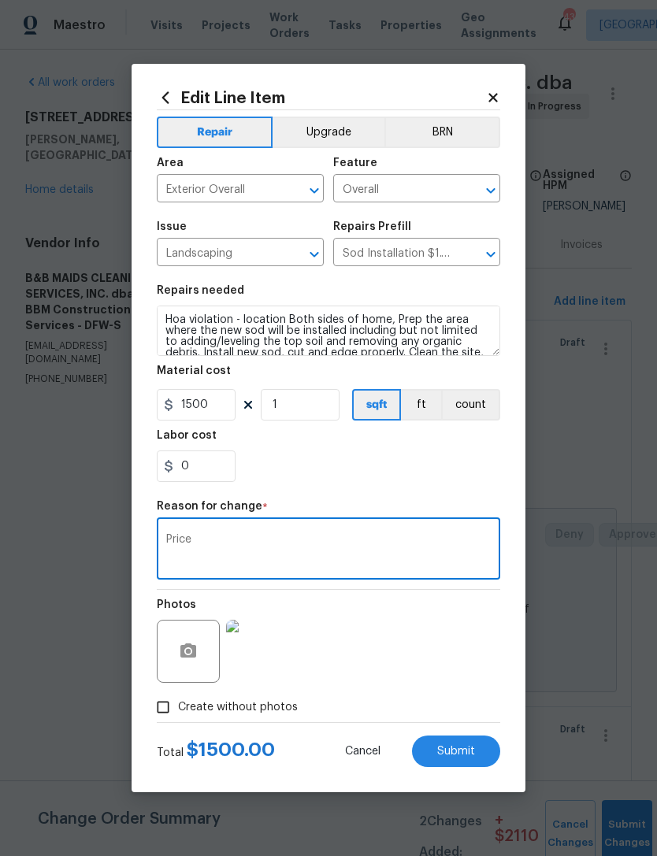
type textarea "Price"
click at [448, 472] on div "0" at bounding box center [328, 465] width 343 height 31
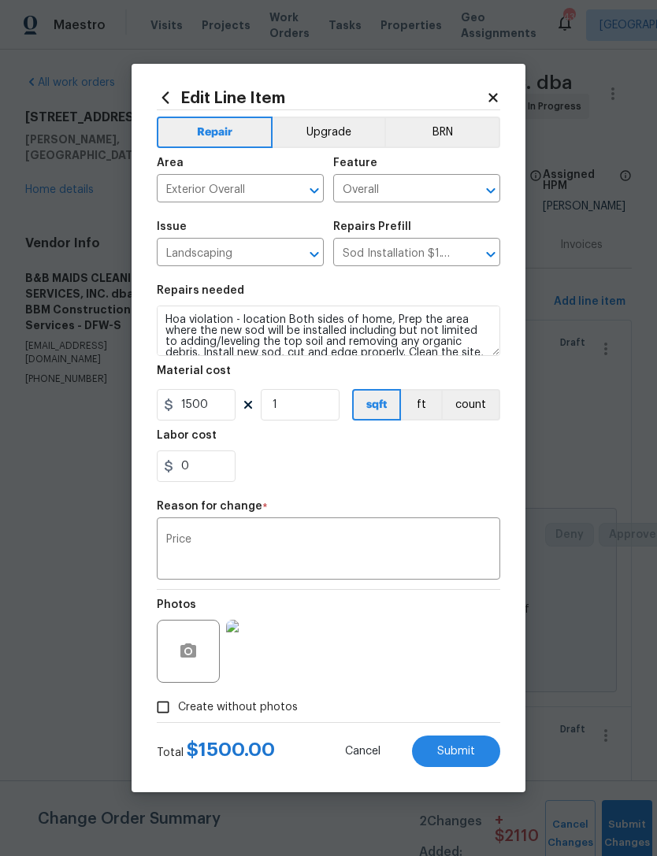
click at [472, 744] on button "Submit" at bounding box center [456, 750] width 88 height 31
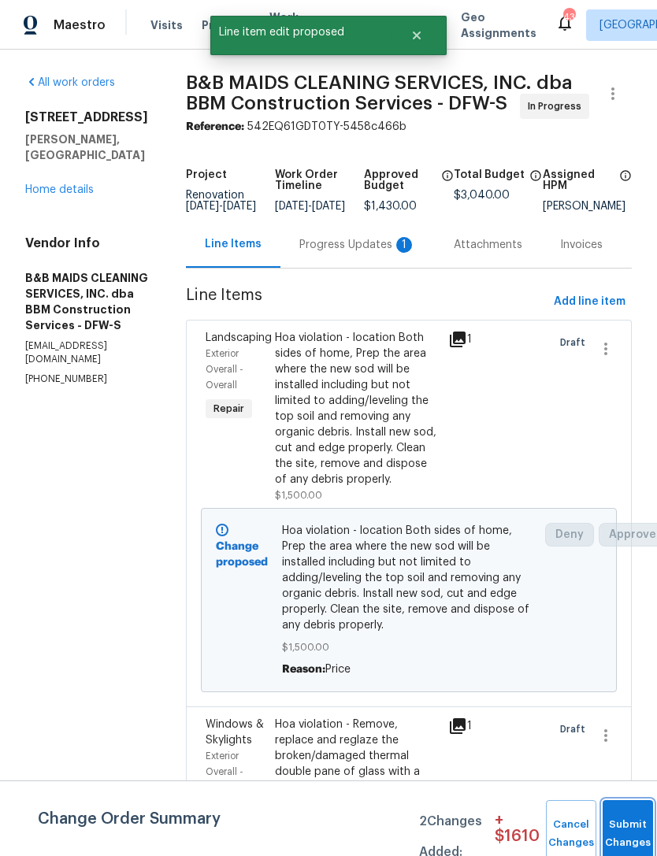
click at [620, 815] on button "Submit Changes" at bounding box center [627, 834] width 50 height 68
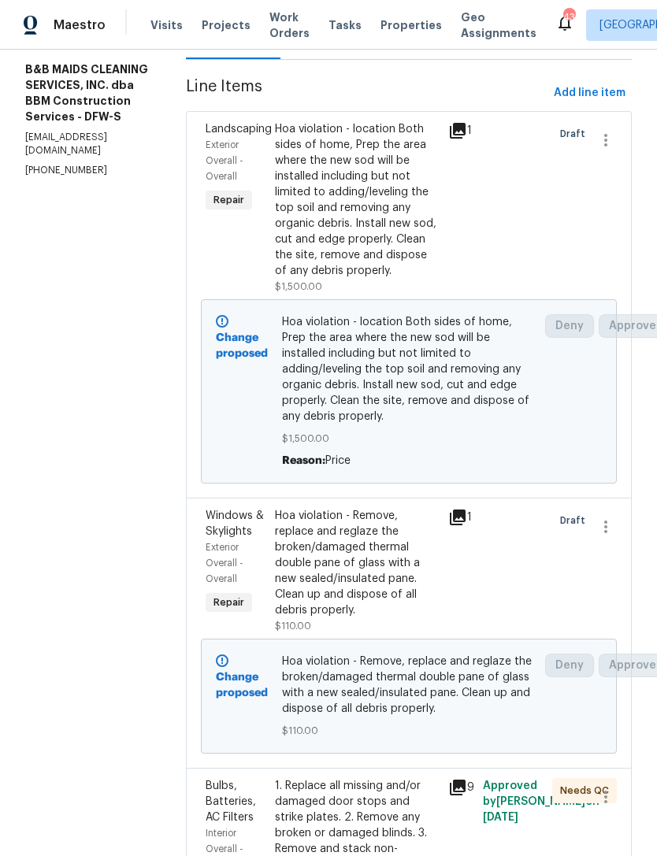
scroll to position [209, 0]
click at [176, 19] on div "Visits Projects Work Orders Tasks Properties Geo Assignments" at bounding box center [352, 24] width 405 height 31
click at [150, 31] on span "Visits" at bounding box center [166, 25] width 32 height 16
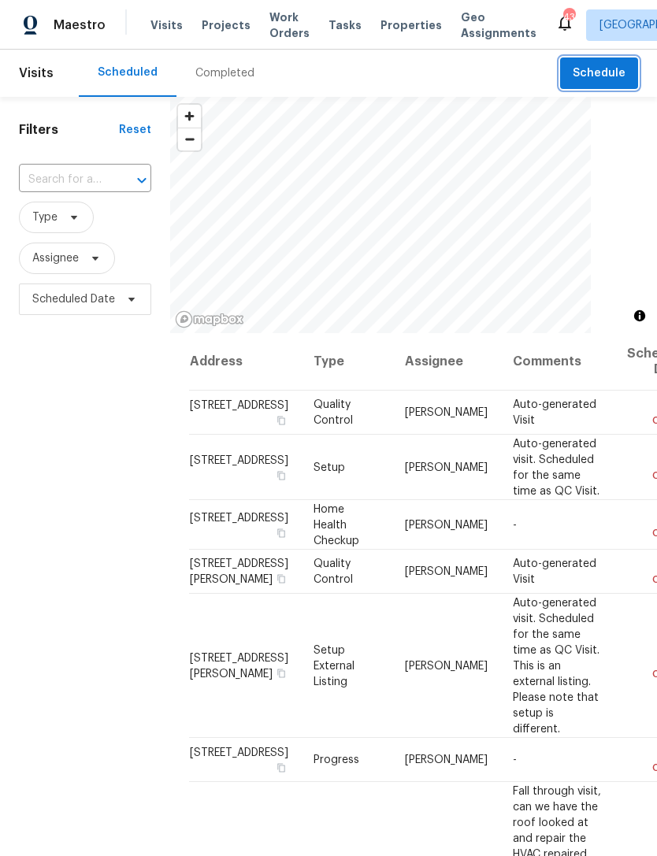
click at [607, 80] on span "Schedule" at bounding box center [598, 74] width 53 height 20
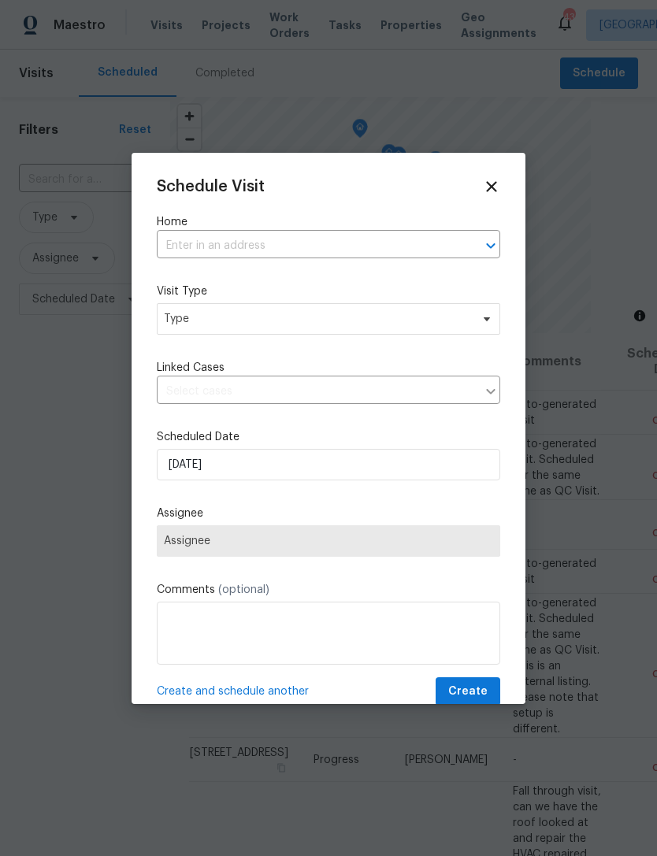
click at [396, 246] on input "text" at bounding box center [306, 246] width 299 height 24
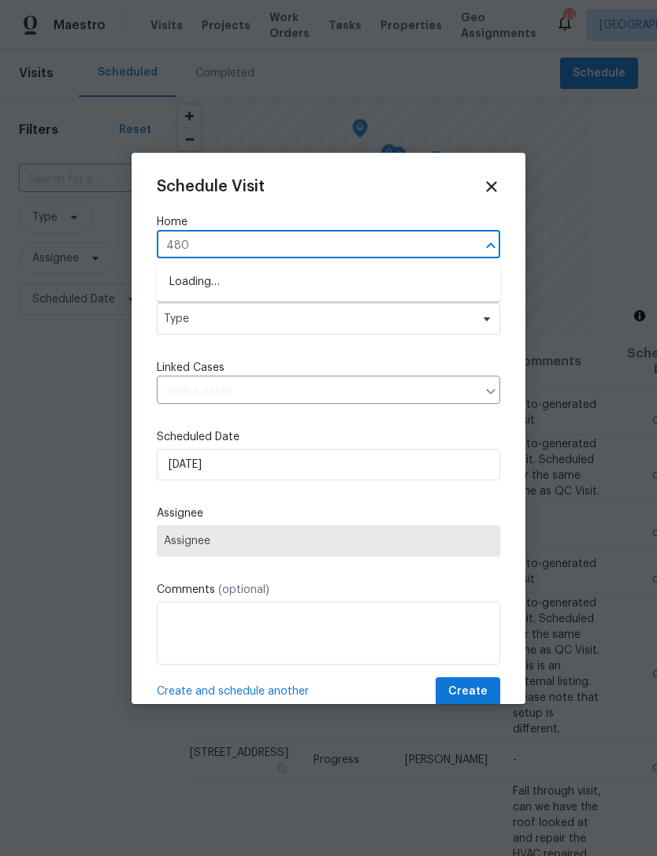
type input "480 l"
click at [371, 278] on li "[STREET_ADDRESS]" at bounding box center [328, 282] width 343 height 26
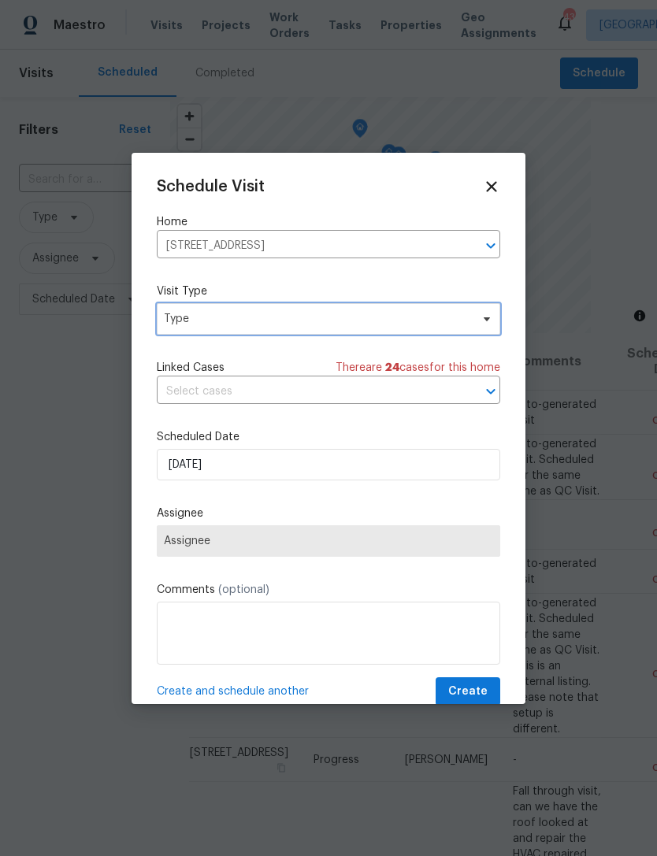
click at [401, 324] on span "Type" at bounding box center [317, 319] width 306 height 16
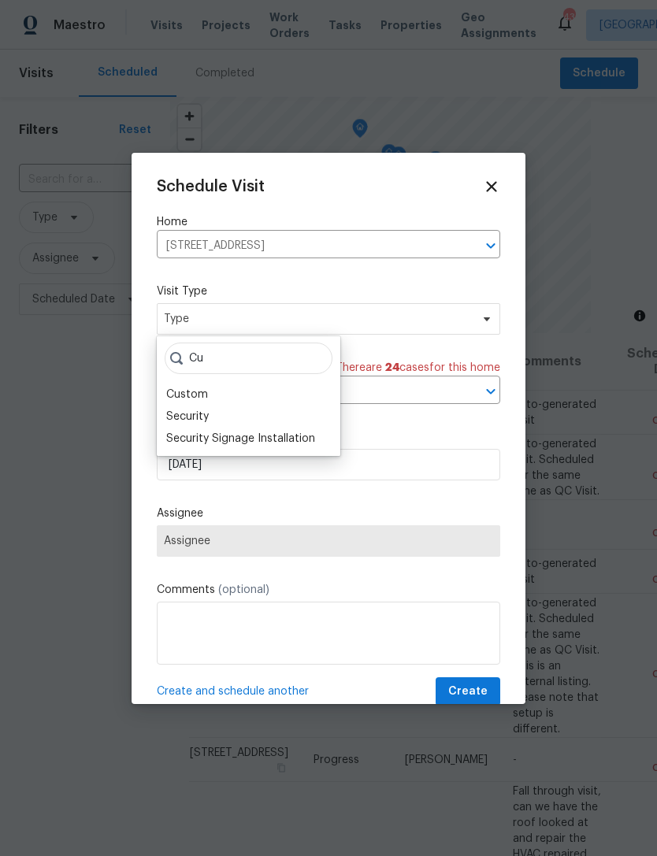
type input "Cu"
click at [230, 394] on div "Custom" at bounding box center [248, 394] width 174 height 22
click at [205, 392] on div "Custom" at bounding box center [187, 395] width 42 height 16
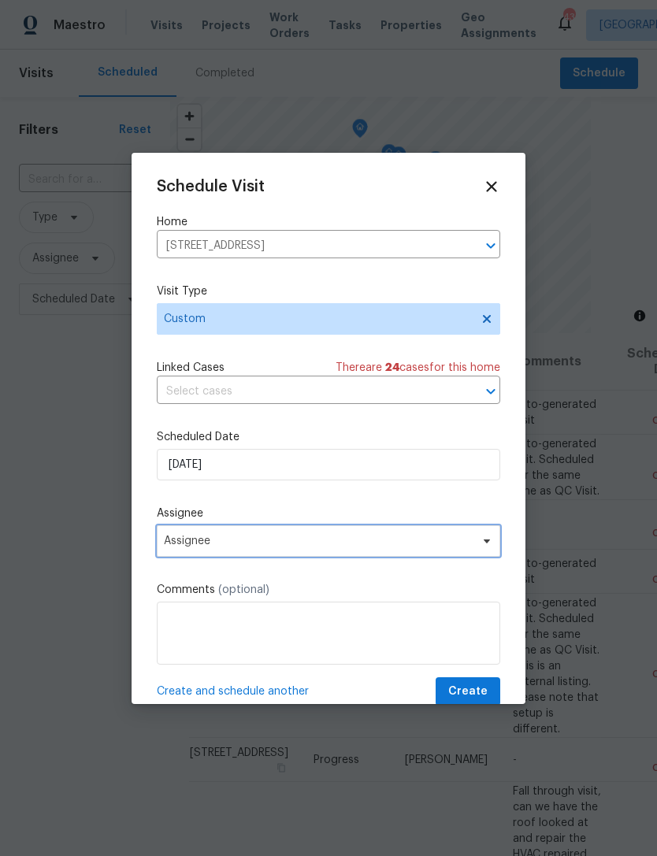
click at [272, 552] on span "Assignee" at bounding box center [328, 540] width 343 height 31
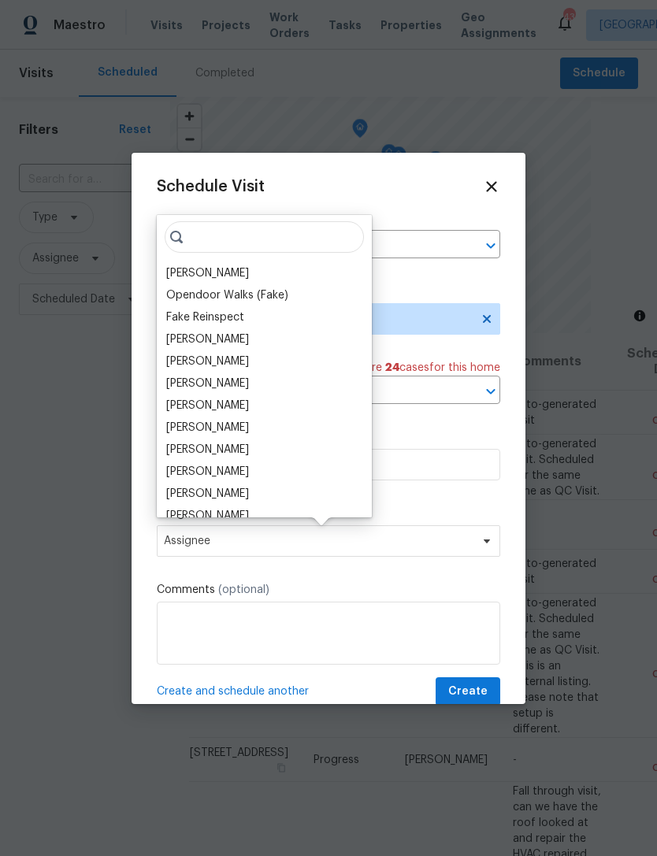
click at [206, 279] on div "[PERSON_NAME]" at bounding box center [207, 273] width 83 height 16
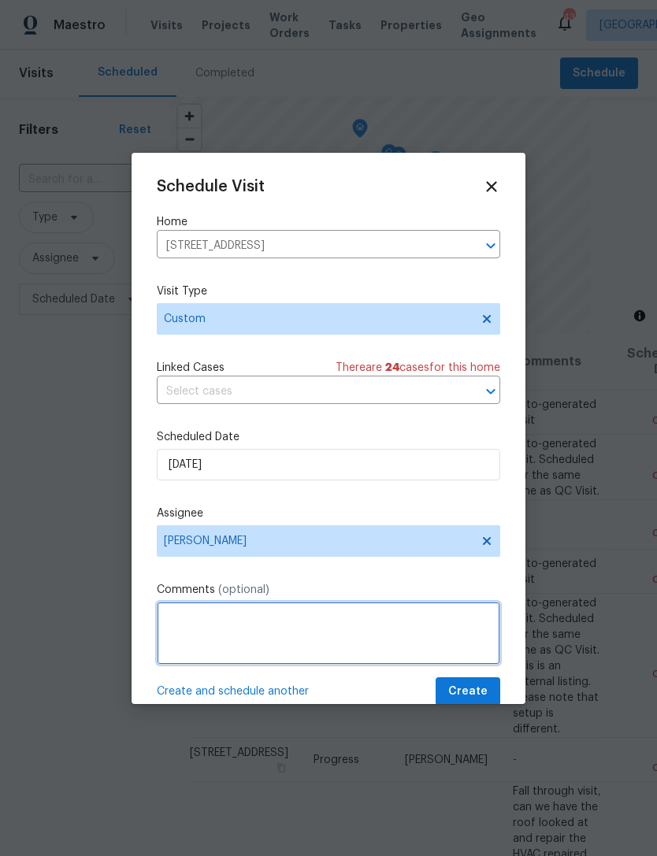
click at [292, 631] on textarea at bounding box center [328, 632] width 343 height 63
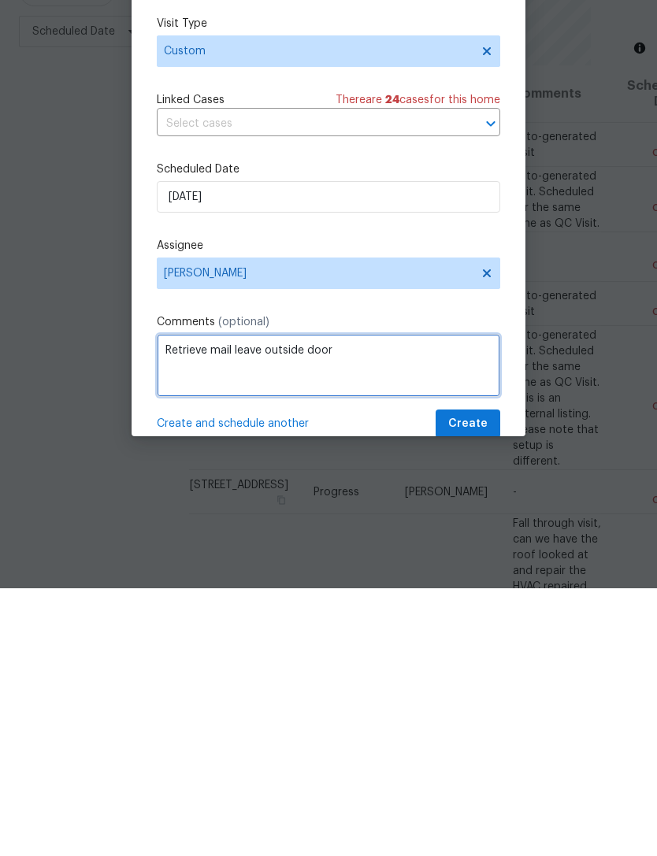
type textarea "Retrieve mail leave outside door"
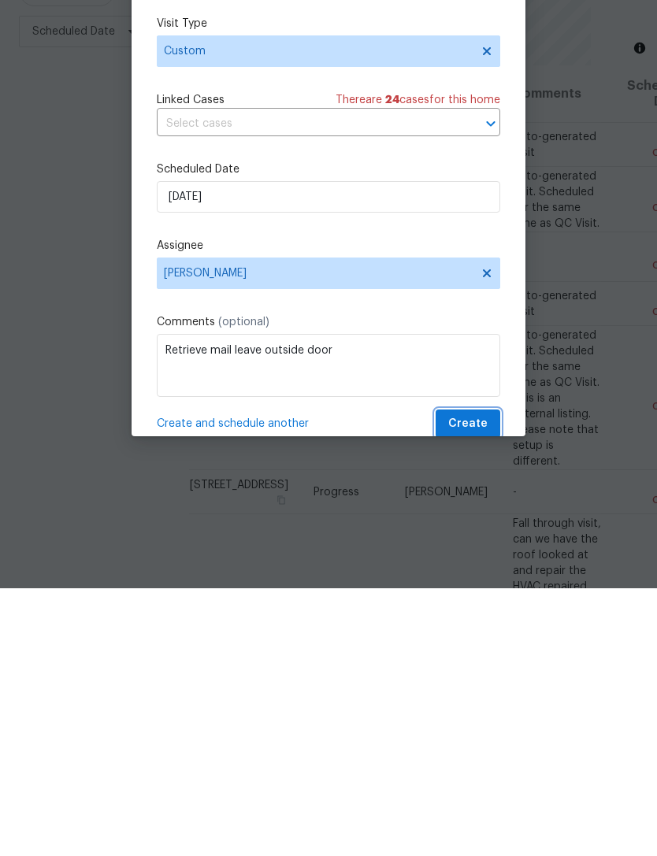
click at [482, 677] on button "Create" at bounding box center [467, 691] width 65 height 29
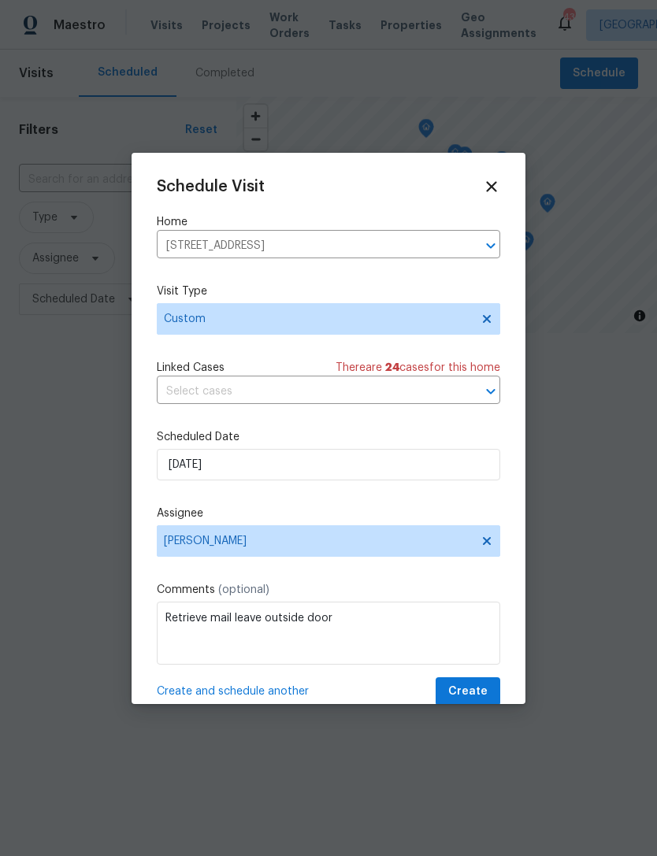
scroll to position [0, 0]
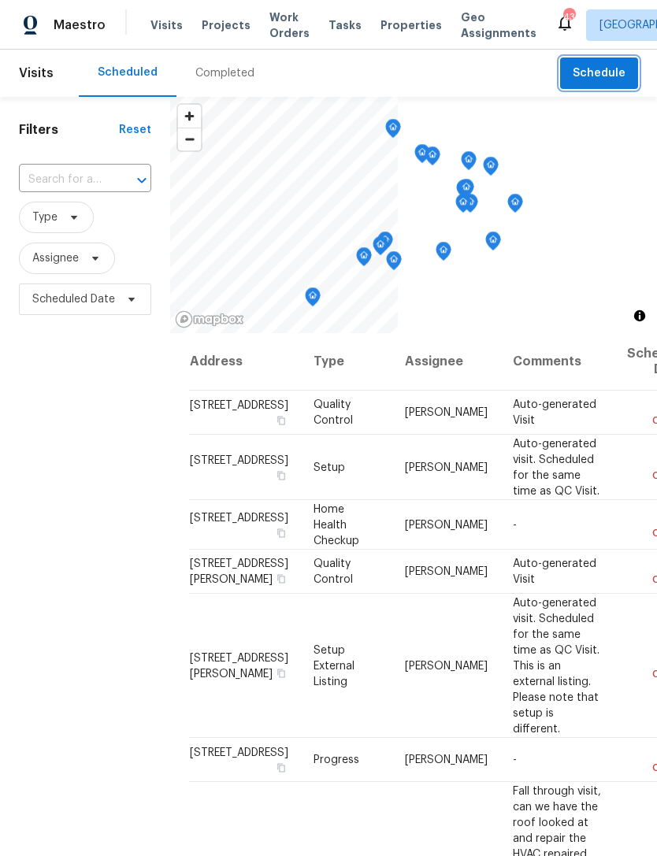
click at [600, 76] on span "Schedule" at bounding box center [598, 74] width 53 height 20
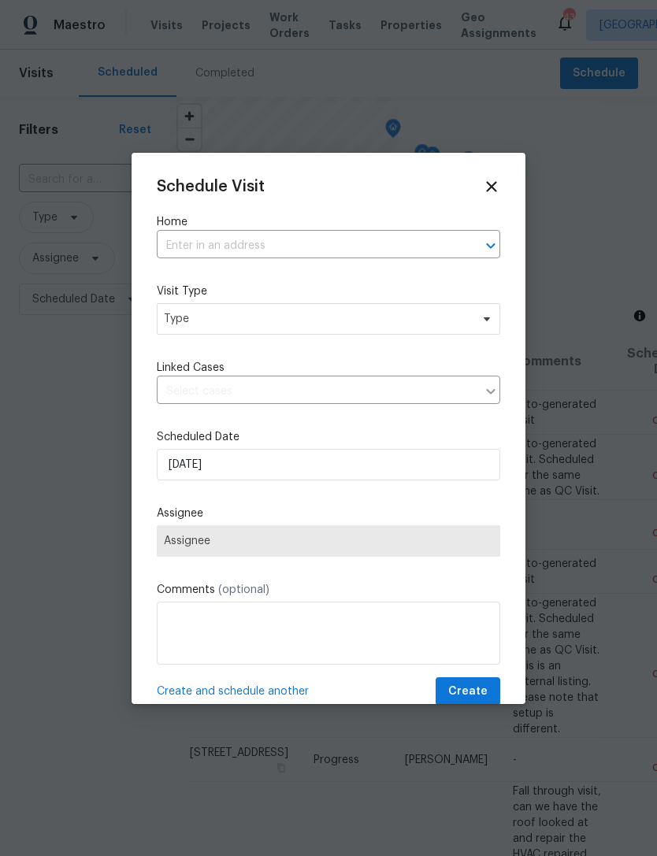
click at [363, 220] on label "Home" at bounding box center [328, 222] width 343 height 16
click at [363, 219] on label "Home" at bounding box center [328, 222] width 343 height 16
click at [315, 243] on input "text" at bounding box center [306, 246] width 299 height 24
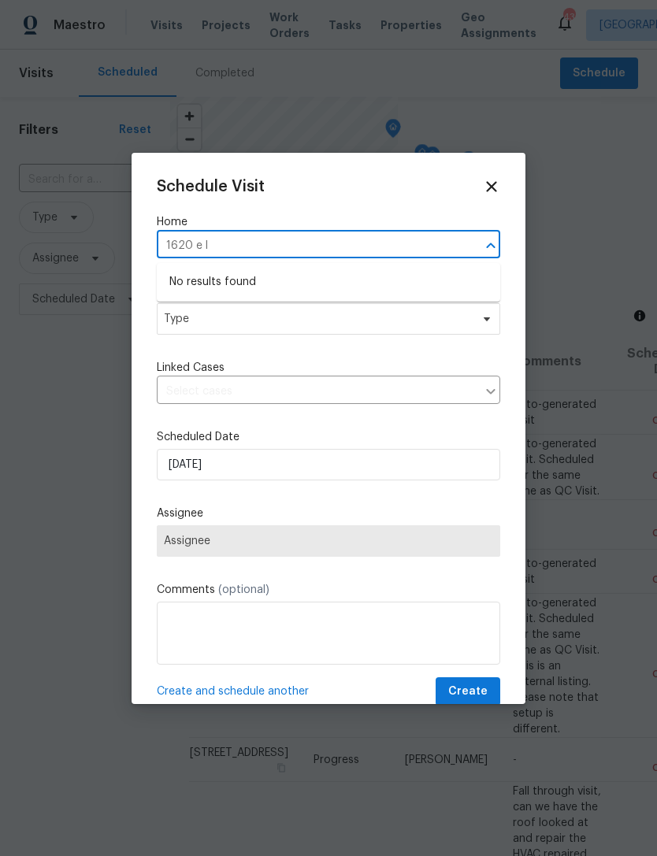
type input "1620 e l"
click at [505, 182] on div "Schedule Visit Home 1620 e l ​ Visit Type Type Linked Cases ​ Scheduled Date [D…" at bounding box center [328, 428] width 394 height 551
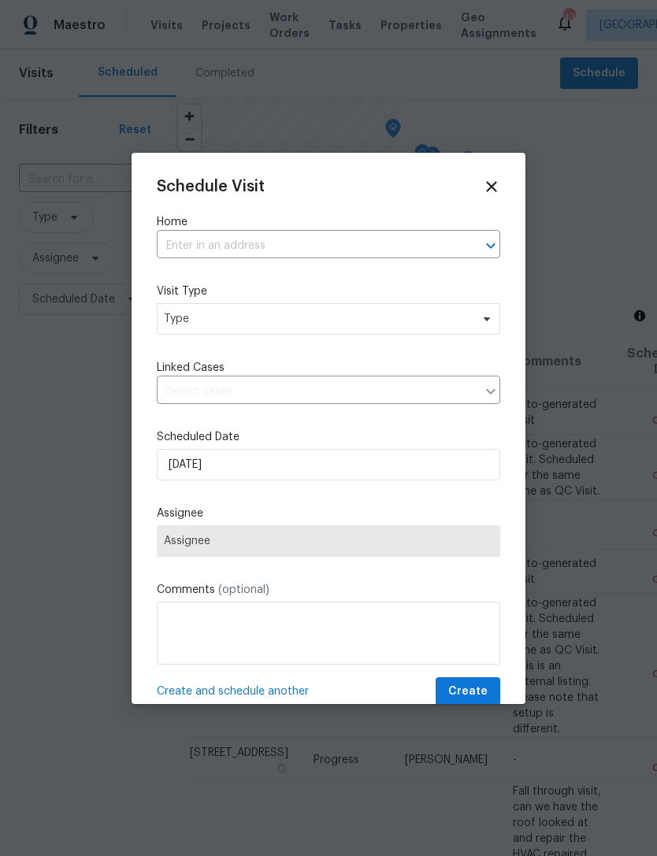
click at [505, 182] on div "Schedule Visit Home ​ Visit Type Type Linked Cases ​ Scheduled Date [DATE] Assi…" at bounding box center [328, 428] width 394 height 551
click at [485, 190] on icon at bounding box center [491, 186] width 17 height 17
